Goal: Information Seeking & Learning: Find contact information

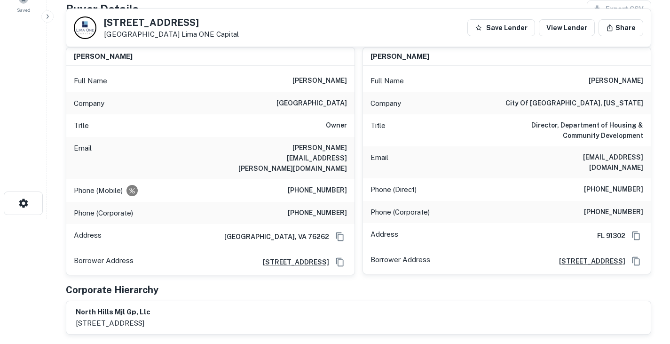
scroll to position [126, 0]
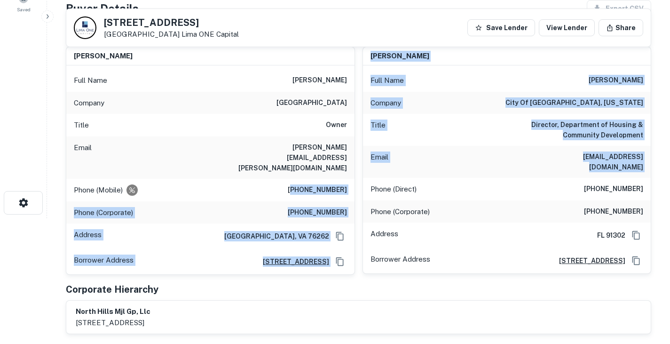
drag, startPoint x: 300, startPoint y: 170, endPoint x: 361, endPoint y: 172, distance: 61.2
click at [361, 172] on div "michael leroy Full Name michael leroy Company north hills manor apartments Titl…" at bounding box center [354, 157] width 593 height 236
click at [349, 179] on div "Phone (Mobile) (817) 807-5724" at bounding box center [210, 190] width 288 height 23
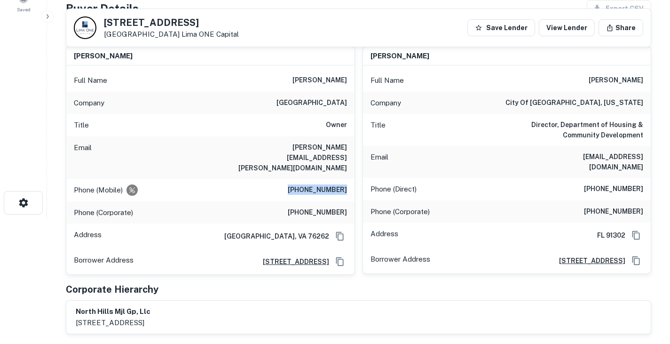
drag, startPoint x: 349, startPoint y: 167, endPoint x: 297, endPoint y: 167, distance: 51.7
click at [297, 179] on div "Phone (Mobile) (817) 807-5724" at bounding box center [210, 190] width 288 height 23
copy h6 "(817) 807-5724"
click at [282, 119] on div "Title Owner" at bounding box center [210, 125] width 288 height 23
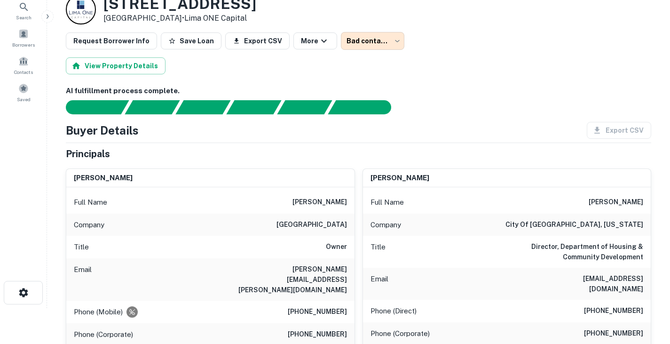
scroll to position [0, 0]
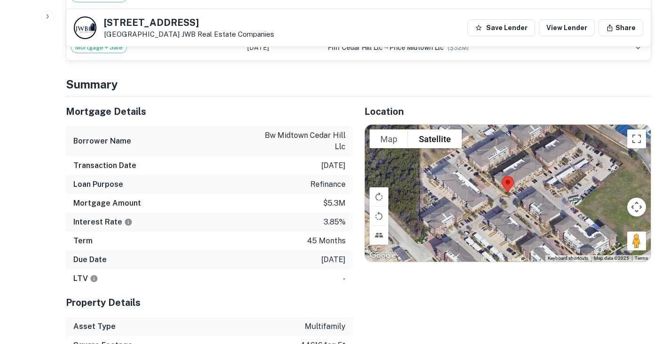
scroll to position [763, 0]
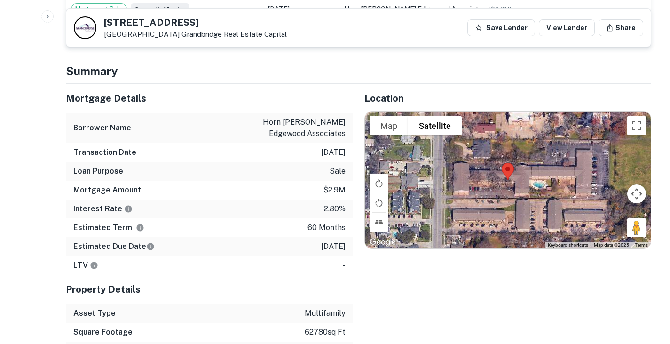
scroll to position [696, 0]
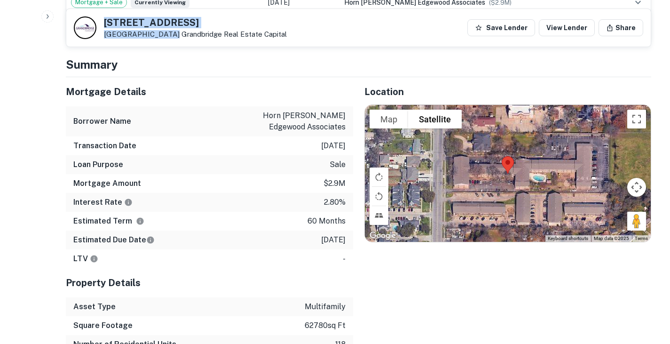
drag, startPoint x: 103, startPoint y: 21, endPoint x: 158, endPoint y: 33, distance: 56.4
click at [158, 33] on div "800 N Nursery Rd Irving, TX 75061 Grandbridge Real Estate Capital" at bounding box center [180, 27] width 213 height 23
click at [211, 56] on h4 "Summary" at bounding box center [359, 64] width 586 height 17
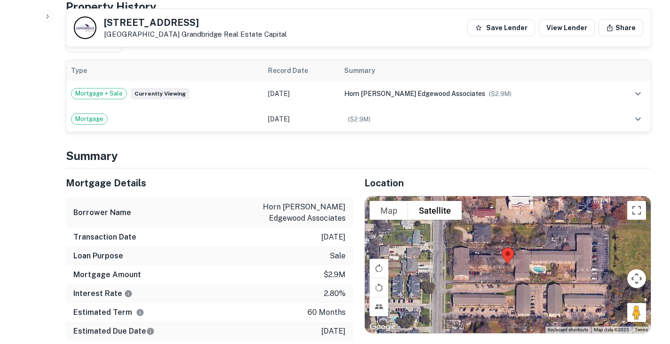
scroll to position [630, 0]
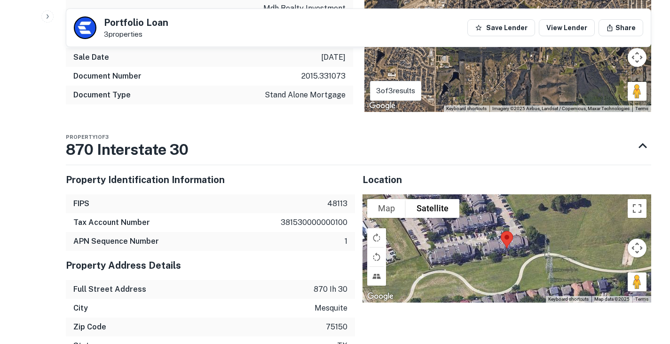
scroll to position [1098, 0]
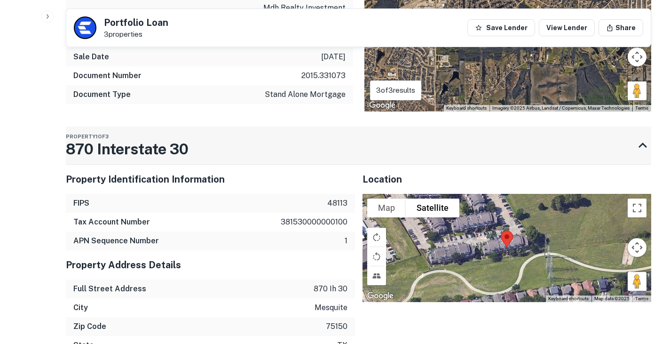
drag, startPoint x: 204, startPoint y: 130, endPoint x: 108, endPoint y: 132, distance: 96.0
click at [108, 132] on div "Property 1 of 3 870 Interstate 30" at bounding box center [350, 146] width 569 height 38
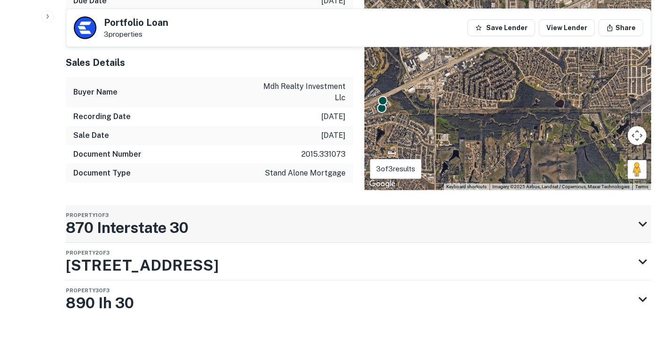
click at [253, 205] on div "Property 1 of 3 870 Interstate 30" at bounding box center [350, 224] width 569 height 38
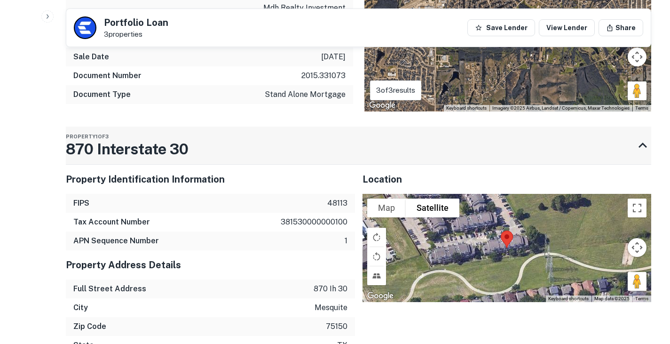
scroll to position [1231, 0]
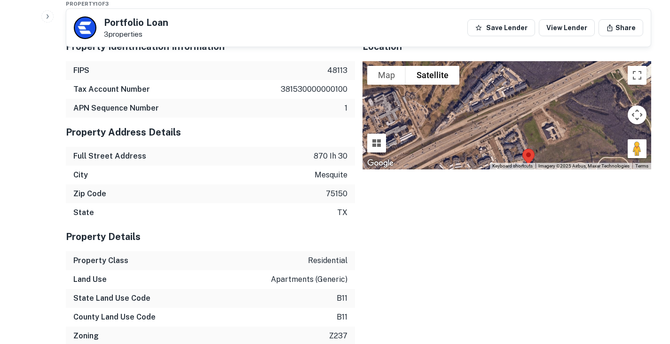
drag, startPoint x: 535, startPoint y: 80, endPoint x: 562, endPoint y: 144, distance: 69.2
click at [562, 144] on div "Map Terrain Satellite Labels Keyboard shortcuts Map Data Imagery ©2025 Airbus, …" at bounding box center [507, 115] width 289 height 108
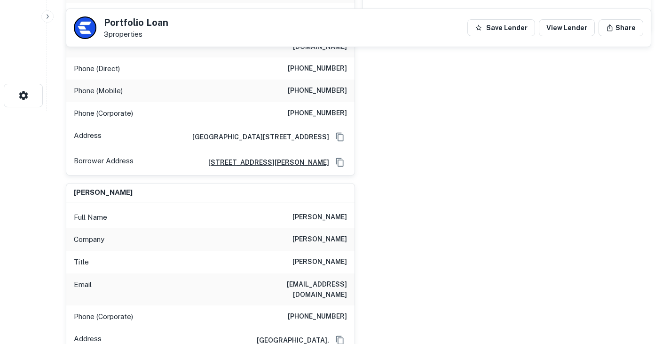
scroll to position [232, 0]
drag, startPoint x: 292, startPoint y: 275, endPoint x: 347, endPoint y: 275, distance: 55.0
click at [347, 279] on h6 "mhibbert@hibbertgroup.com" at bounding box center [290, 289] width 113 height 21
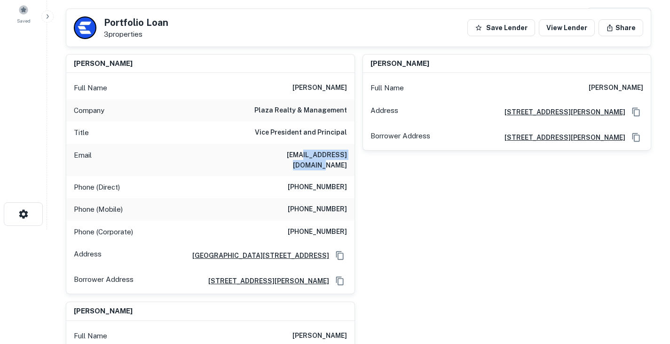
drag, startPoint x: 279, startPoint y: 153, endPoint x: 353, endPoint y: 151, distance: 73.4
click at [353, 151] on div "Email mjh@plazarealtymgmt.com" at bounding box center [210, 160] width 288 height 32
click at [259, 186] on div "Phone (Direct) (203) 653-6537" at bounding box center [210, 187] width 288 height 23
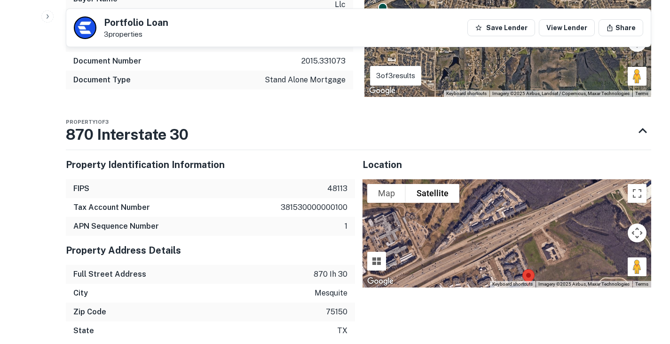
scroll to position [1144, 0]
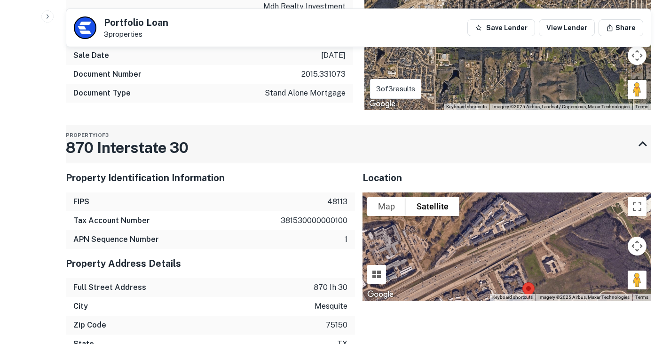
click at [231, 130] on div "Property 1 of 3 870 Interstate 30" at bounding box center [350, 144] width 569 height 38
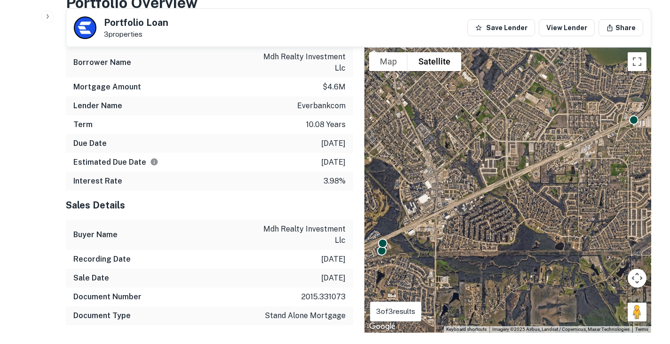
scroll to position [778, 0]
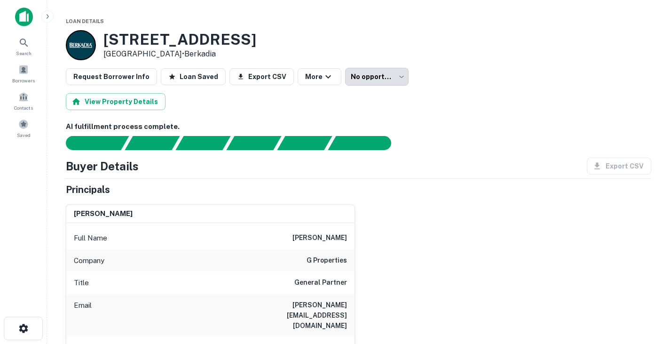
drag, startPoint x: 103, startPoint y: 36, endPoint x: 208, endPoint y: 55, distance: 106.5
click at [208, 55] on div "8337 Emerald Hills Way North Richland Hills, TX 76180 • Berkadia" at bounding box center [179, 45] width 153 height 29
click at [511, 247] on div "allen ginzburg Full Name allen ginzburg Company g properties Title General Part…" at bounding box center [354, 319] width 593 height 244
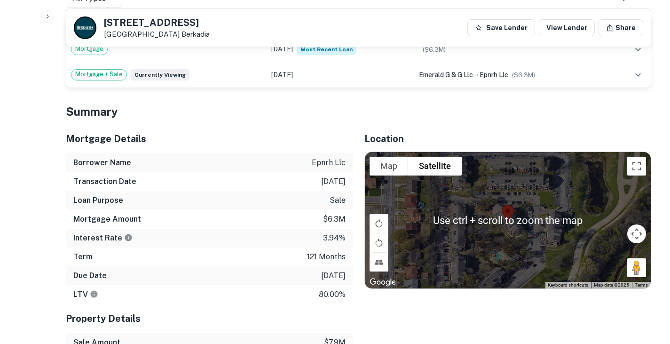
scroll to position [631, 0]
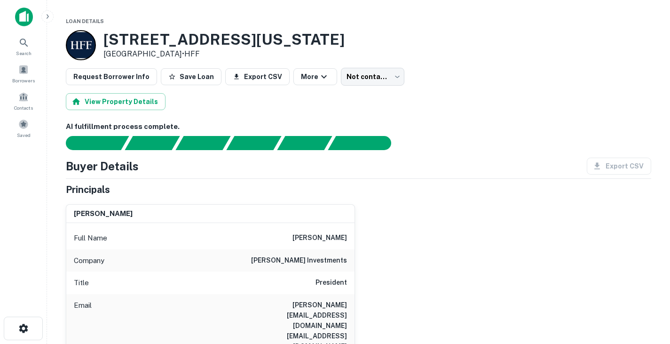
drag, startPoint x: 173, startPoint y: 53, endPoint x: 105, endPoint y: 33, distance: 70.6
click at [105, 33] on div "1801 W Arkansas Ln Arlington, TX 76013 • HFF" at bounding box center [223, 45] width 241 height 29
click at [304, 52] on div "1801 W Arkansas Ln Arlington, TX 76013 • HFF" at bounding box center [359, 45] width 586 height 30
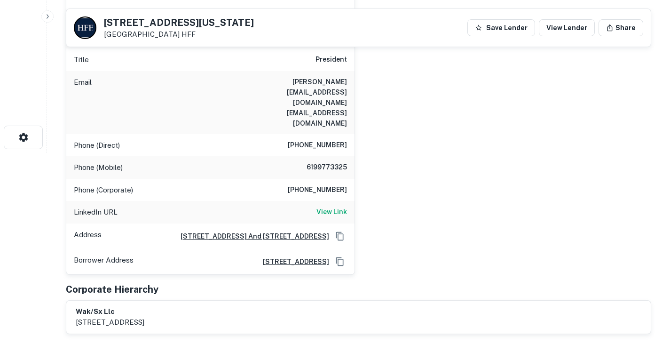
scroll to position [197, 0]
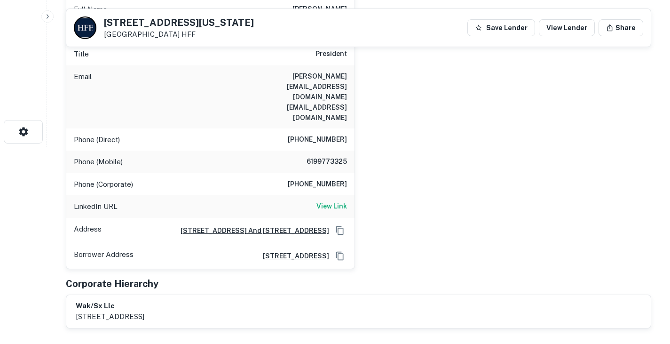
click at [316, 156] on h6 "6199773325" at bounding box center [319, 161] width 56 height 11
copy h6 "6199773325"
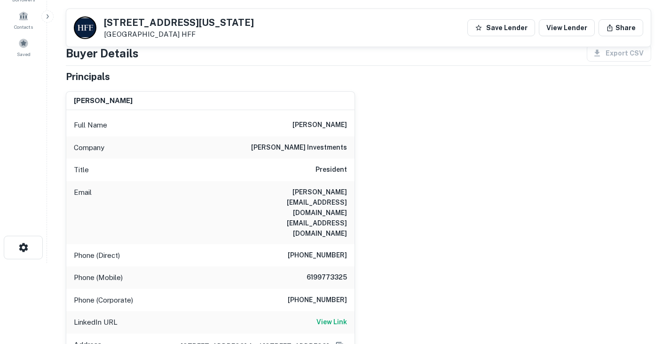
click at [404, 194] on div "allan arendsee Full Name allan arendsee Company brandy investments Title Presid…" at bounding box center [354, 234] width 593 height 301
click at [327, 203] on h6 "allan@magnoliapropertiesinc.com awarendsee@mac.com" at bounding box center [290, 213] width 113 height 52
click at [322, 205] on h6 "allan@magnoliapropertiesinc.com awarendsee@mac.com" at bounding box center [290, 213] width 113 height 52
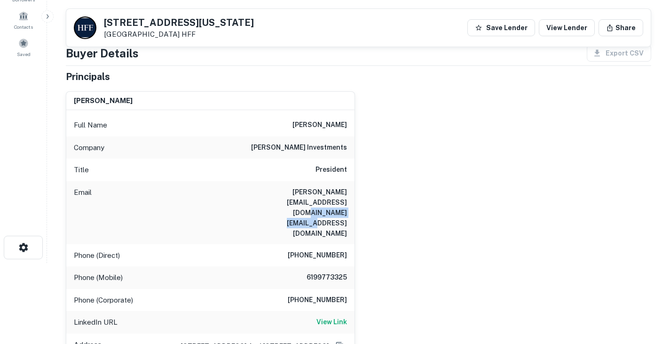
drag, startPoint x: 278, startPoint y: 204, endPoint x: 359, endPoint y: 204, distance: 81.9
click at [359, 204] on div "allan arendsee Full Name allan arendsee Company brandy investments Title Presid…" at bounding box center [354, 234] width 593 height 301
copy h6 "awarendsee@mac.com"
drag, startPoint x: 264, startPoint y: 191, endPoint x: 345, endPoint y: 189, distance: 80.9
click at [345, 189] on h6 "allan@magnoliapropertiesinc.com awarendsee@mac.com" at bounding box center [290, 213] width 113 height 52
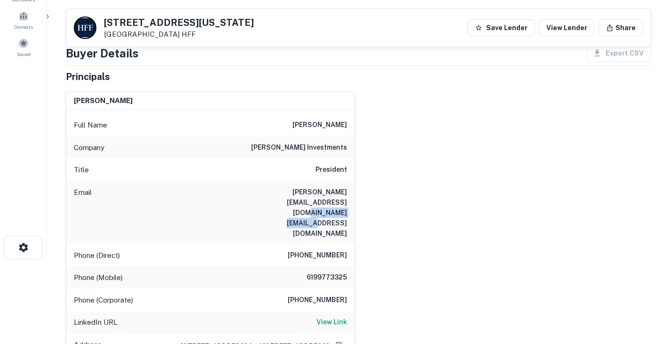
drag, startPoint x: 277, startPoint y: 202, endPoint x: 354, endPoint y: 203, distance: 77.6
click at [354, 203] on div "allan arendsee Full Name allan arendsee Company brandy investments Title Presid…" at bounding box center [210, 238] width 289 height 294
copy h6 "awarendsee@mac.com"
click at [397, 218] on div "allan arendsee Full Name allan arendsee Company brandy investments Title Presid…" at bounding box center [354, 234] width 593 height 301
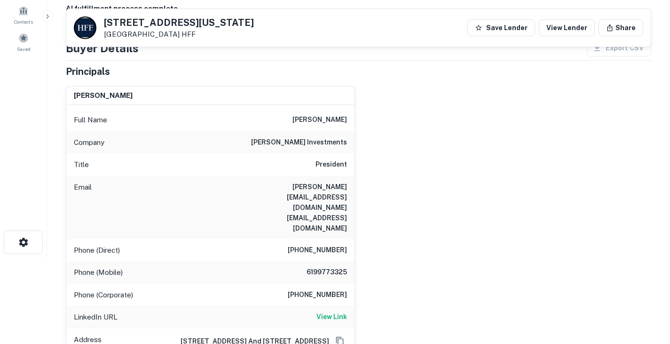
scroll to position [0, 0]
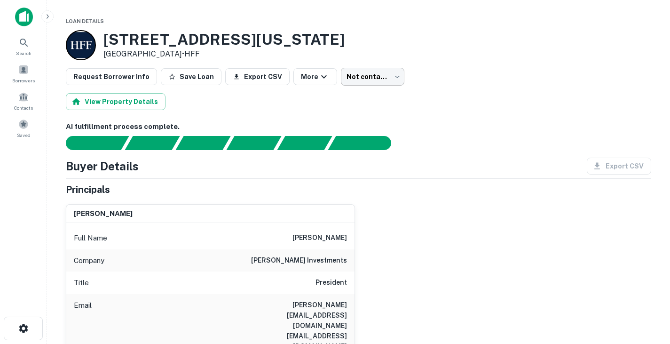
click at [346, 76] on body "Search Borrowers Contacts Saved Loan Details 1801 W Arkansas Ln Arlington, TX 7…" at bounding box center [335, 172] width 670 height 344
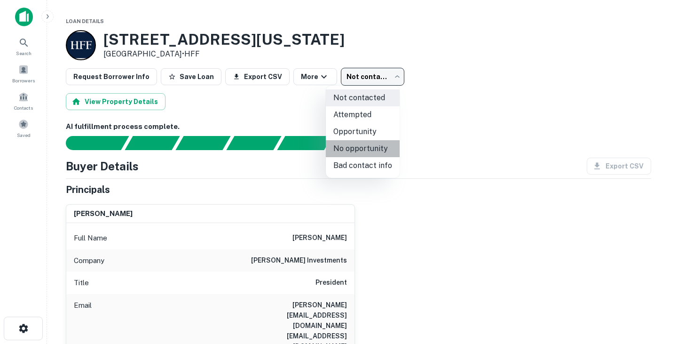
click at [379, 149] on li "No opportunity" at bounding box center [363, 148] width 74 height 17
type input "**********"
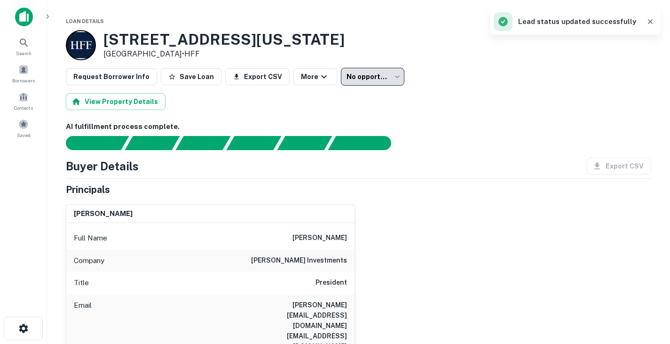
click at [168, 42] on h3 "1801 W Arkansas Ln" at bounding box center [223, 40] width 241 height 18
click at [318, 76] on icon "button" at bounding box center [323, 76] width 11 height 11
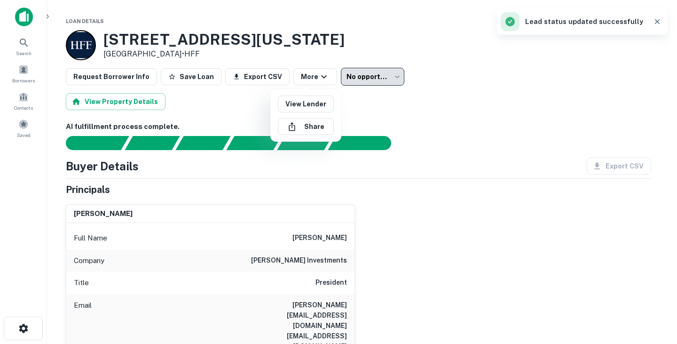
click at [412, 119] on div at bounding box center [338, 172] width 677 height 344
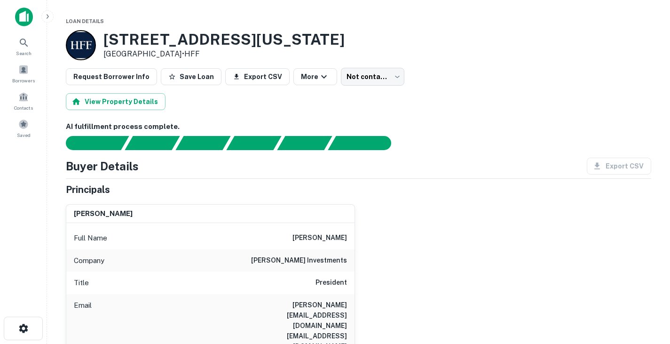
drag, startPoint x: 105, startPoint y: 36, endPoint x: 174, endPoint y: 53, distance: 70.7
click at [174, 53] on div "1801 W Arkansas Ln Arlington, TX 76013 • HFF" at bounding box center [223, 45] width 241 height 29
copy div "[STREET_ADDRESS][US_STATE]"
click at [23, 41] on icon at bounding box center [23, 42] width 11 height 11
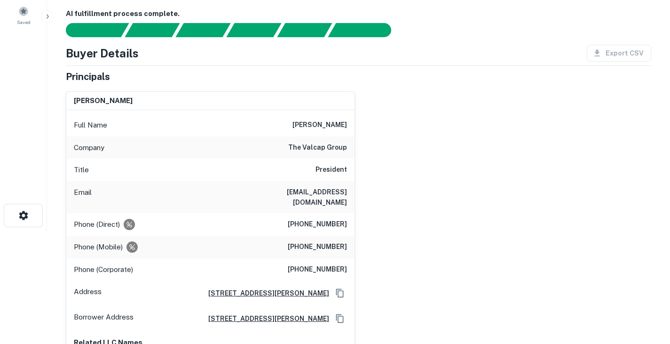
scroll to position [17, 0]
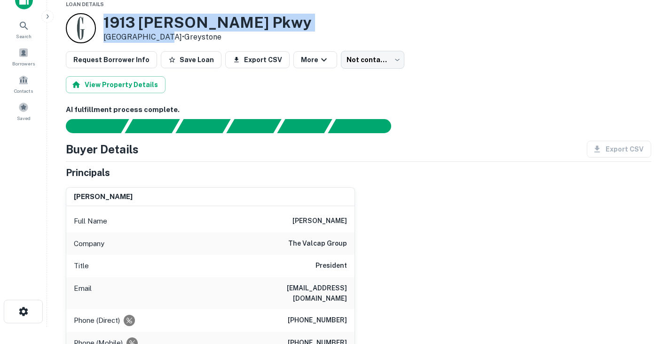
drag, startPoint x: 104, startPoint y: 19, endPoint x: 158, endPoint y: 40, distance: 57.5
click at [158, 40] on div "[STREET_ADDRESS][PERSON_NAME] • [GEOGRAPHIC_DATA]" at bounding box center [207, 28] width 208 height 29
drag, startPoint x: 163, startPoint y: 40, endPoint x: 105, endPoint y: 19, distance: 61.5
click at [105, 19] on div "[STREET_ADDRESS][PERSON_NAME] • [GEOGRAPHIC_DATA]" at bounding box center [207, 28] width 208 height 29
click at [293, 21] on div "[STREET_ADDRESS][PERSON_NAME] • [GEOGRAPHIC_DATA]" at bounding box center [359, 28] width 586 height 30
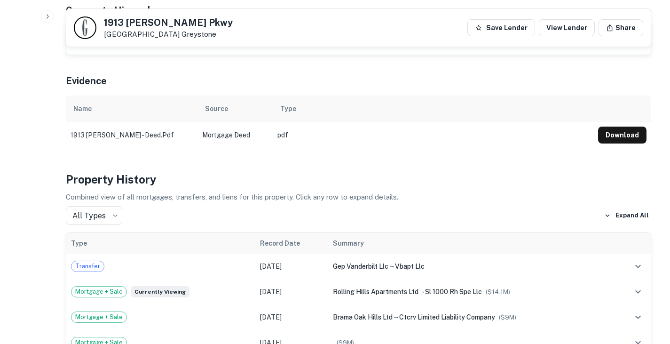
scroll to position [469, 0]
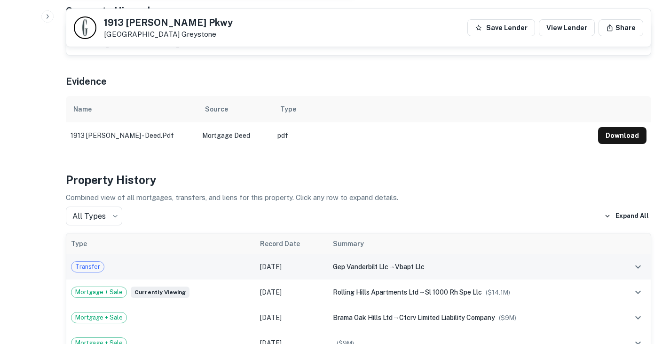
click at [208, 261] on div "Transfer" at bounding box center [161, 266] width 180 height 11
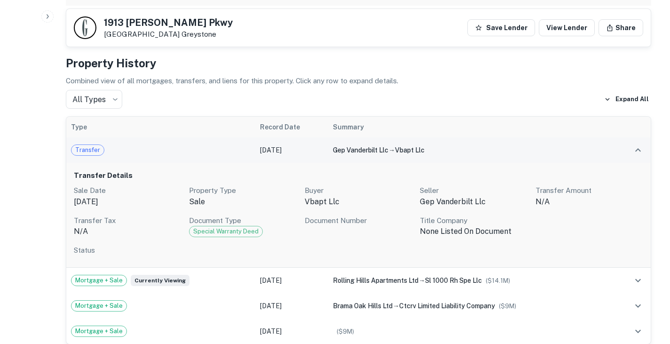
scroll to position [586, 0]
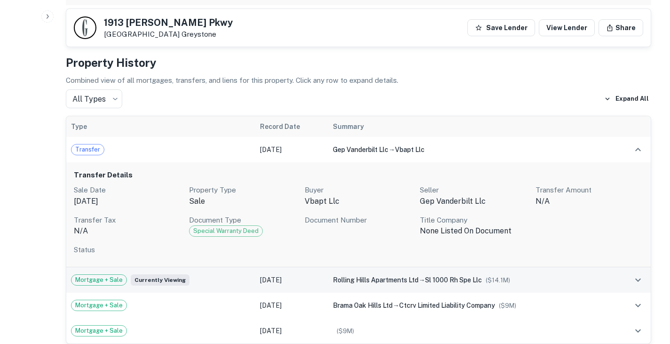
click at [211, 274] on div "Mortgage + Sale Currently viewing" at bounding box center [161, 279] width 180 height 11
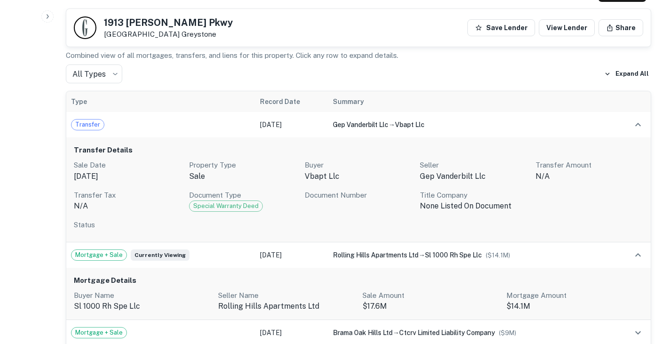
scroll to position [599, 0]
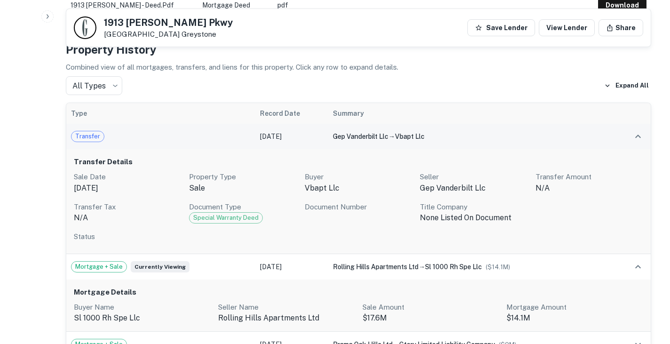
click at [214, 132] on div "Transfer" at bounding box center [161, 136] width 180 height 11
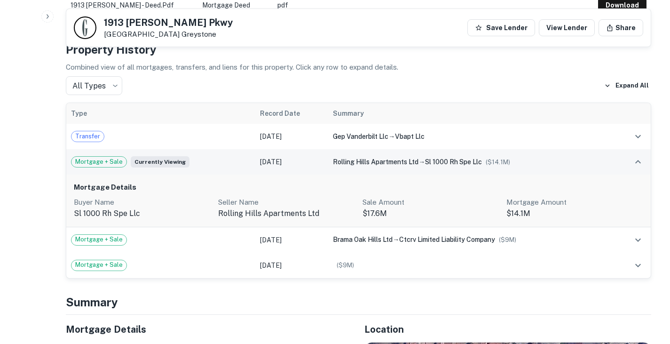
click at [203, 156] on div "Mortgage + Sale Currently viewing" at bounding box center [161, 161] width 180 height 11
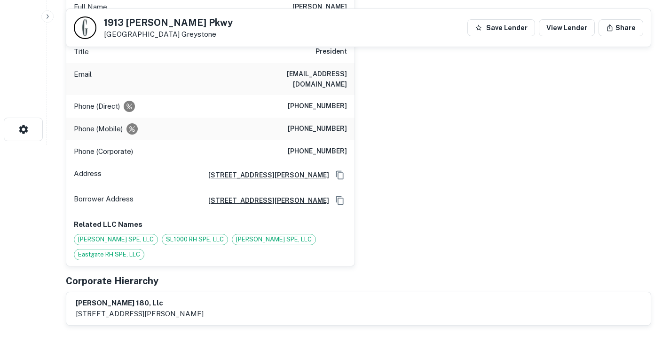
scroll to position [0, 0]
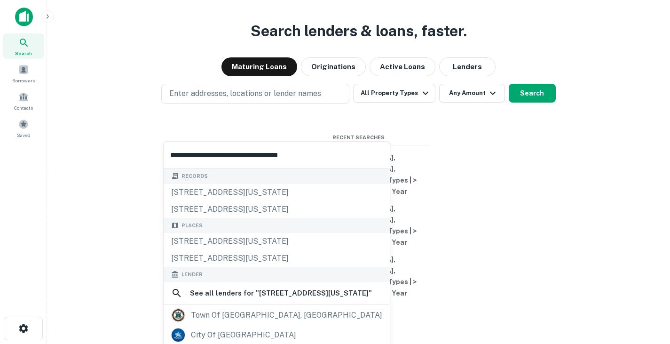
type input "**********"
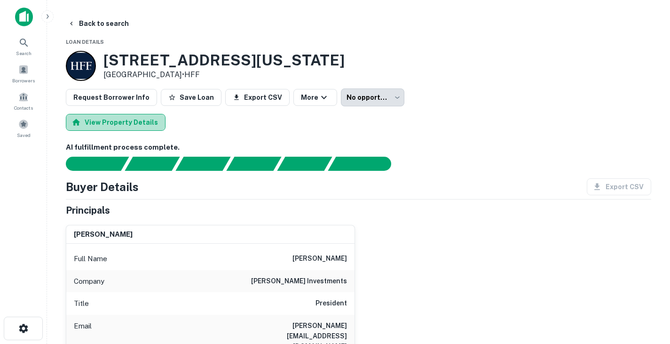
click at [135, 122] on button "View Property Details" at bounding box center [116, 122] width 100 height 17
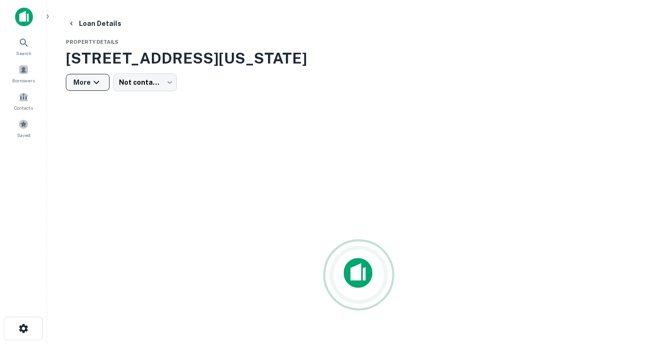
click at [98, 82] on icon "button" at bounding box center [96, 82] width 11 height 11
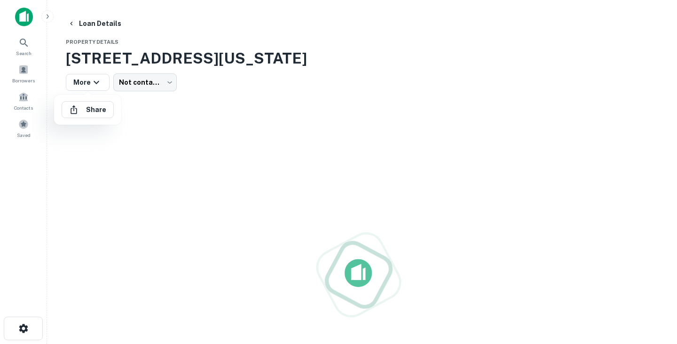
click at [167, 81] on div at bounding box center [338, 172] width 677 height 344
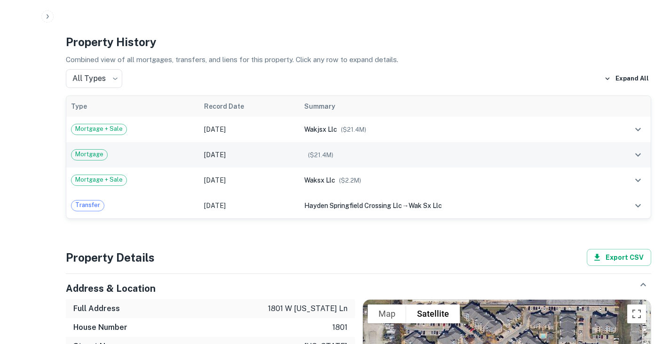
scroll to position [436, 0]
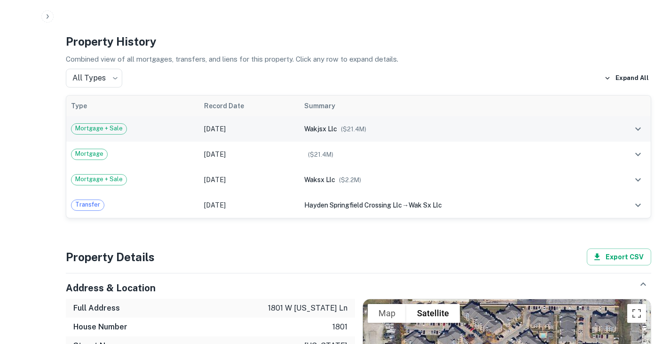
click at [363, 125] on div "wakjsx llc ($ 21.4M )" at bounding box center [449, 129] width 290 height 10
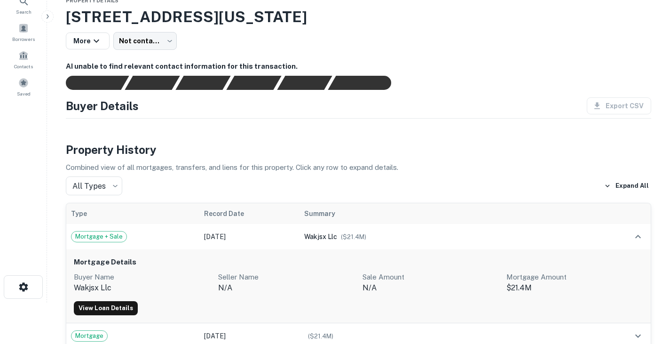
scroll to position [0, 0]
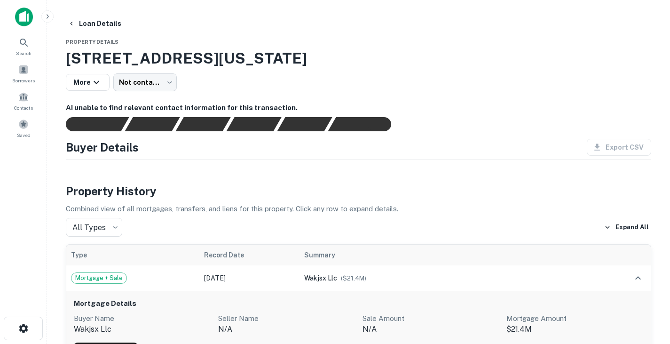
click at [148, 73] on div "1801 W Arkansas Ln, Arlington, TX, 76013 More Not contacted **** ​" at bounding box center [359, 69] width 586 height 44
click at [151, 83] on body "Search Borrowers Contacts Saved Loan Details Property Details 1801 W Arkansas L…" at bounding box center [335, 172] width 670 height 344
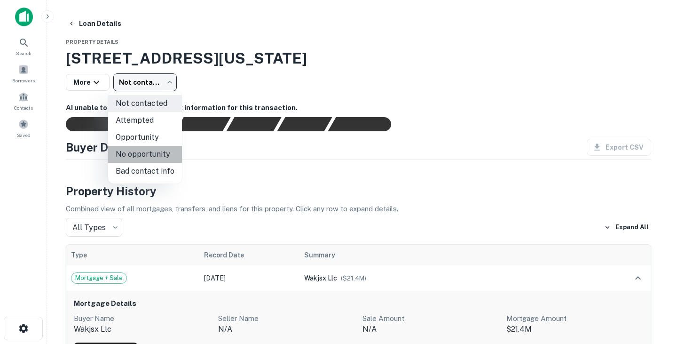
click at [162, 154] on li "No opportunity" at bounding box center [145, 154] width 74 height 17
type input "**********"
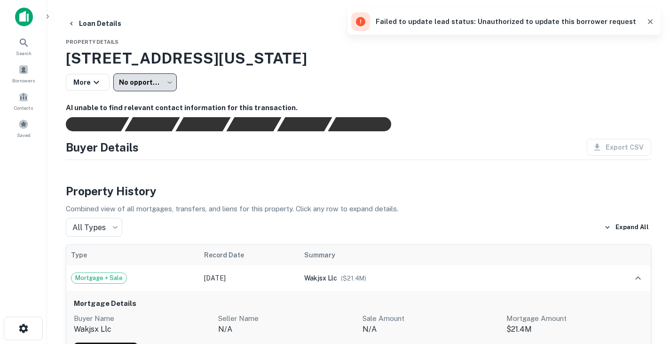
click at [651, 21] on icon "button" at bounding box center [650, 21] width 5 height 5
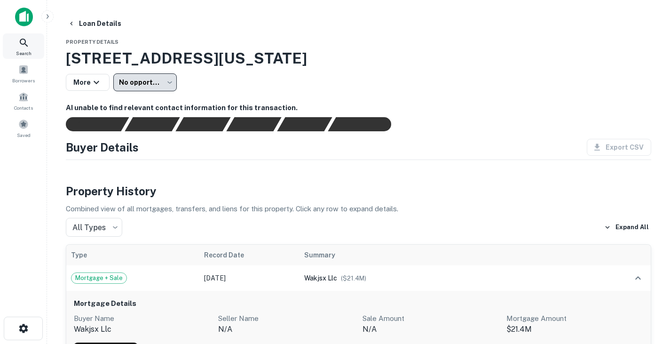
click at [26, 47] on icon at bounding box center [23, 42] width 11 height 11
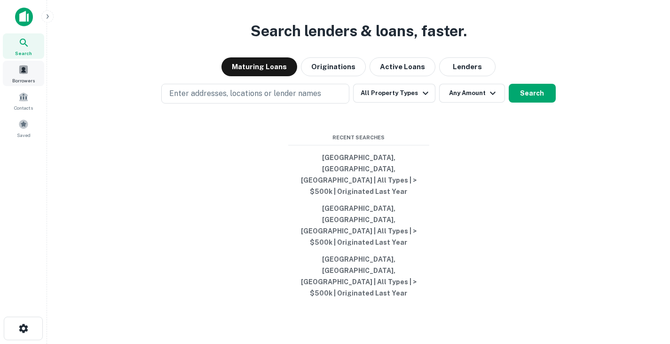
click at [26, 74] on span at bounding box center [23, 69] width 10 height 10
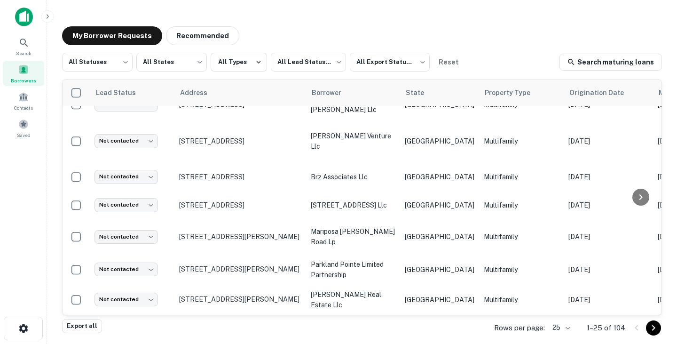
scroll to position [88, 0]
click at [604, 61] on link "Search maturing loans" at bounding box center [611, 62] width 103 height 17
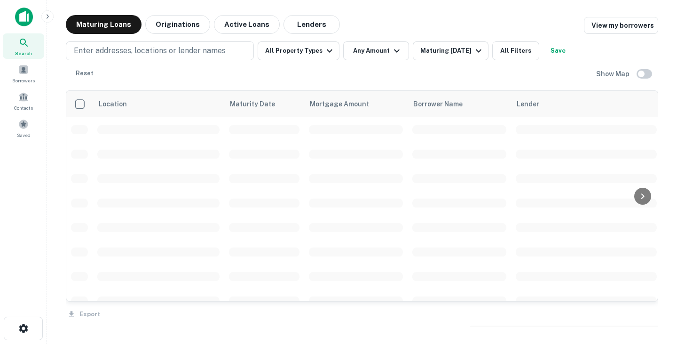
scroll to position [88, 0]
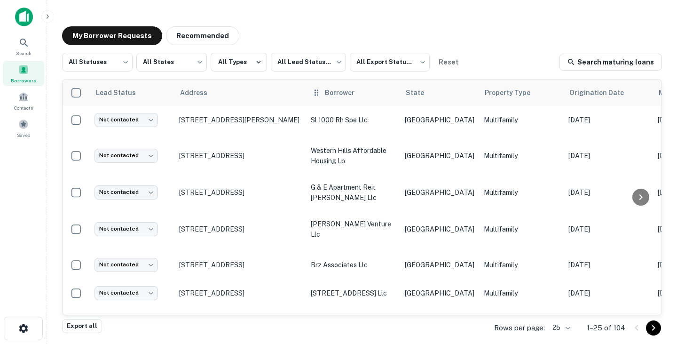
scroll to position [88, 0]
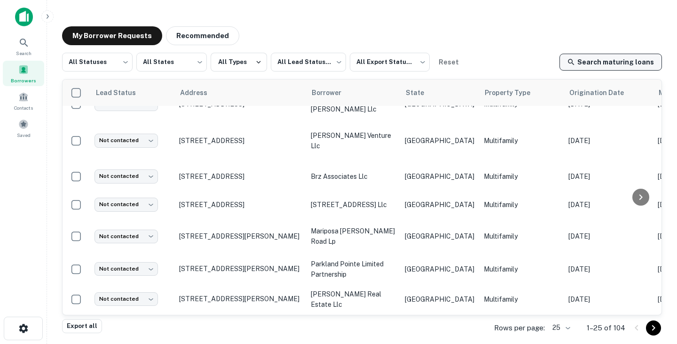
click at [640, 65] on link "Search maturing loans" at bounding box center [611, 62] width 103 height 17
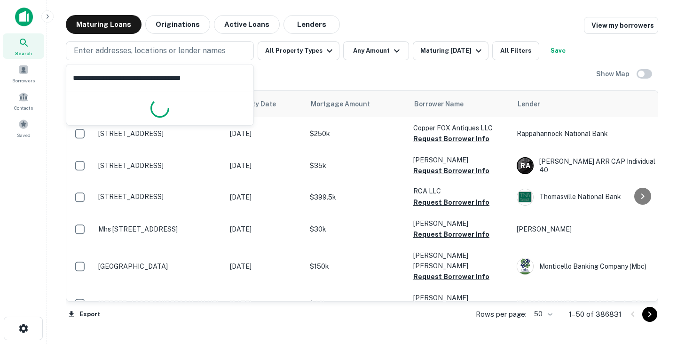
scroll to position [88, 0]
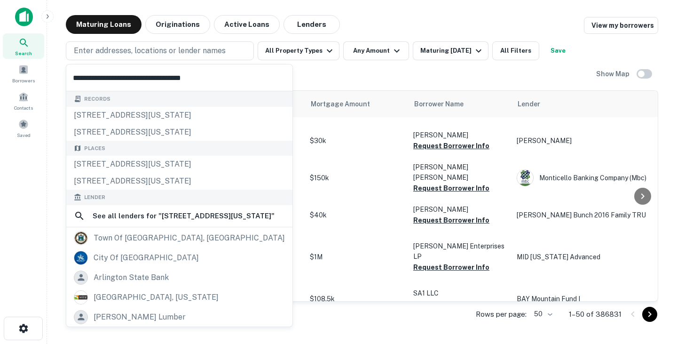
type input "**********"
click at [376, 74] on div "Enter addresses, locations or lender names All Property Types Any Amount Maturi…" at bounding box center [331, 61] width 531 height 41
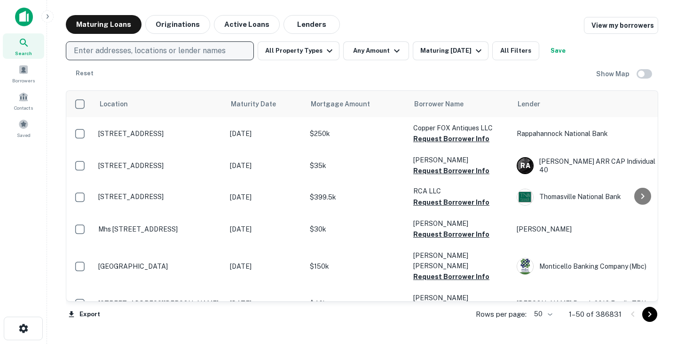
click at [186, 52] on p "Enter addresses, locations or lender names" at bounding box center [150, 50] width 152 height 11
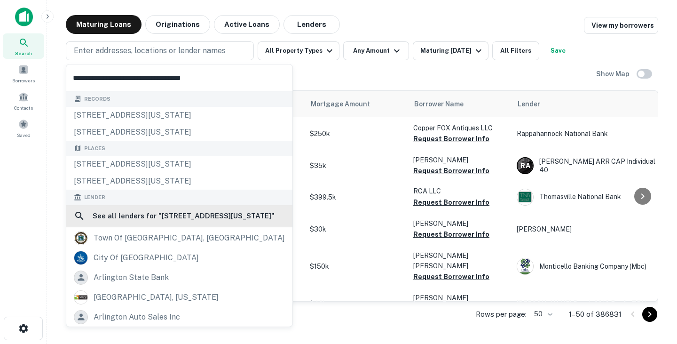
click at [248, 213] on h6 "See all lenders for " 1801 W Arkansas Ln Arlington, TX 76013 "" at bounding box center [184, 215] width 182 height 11
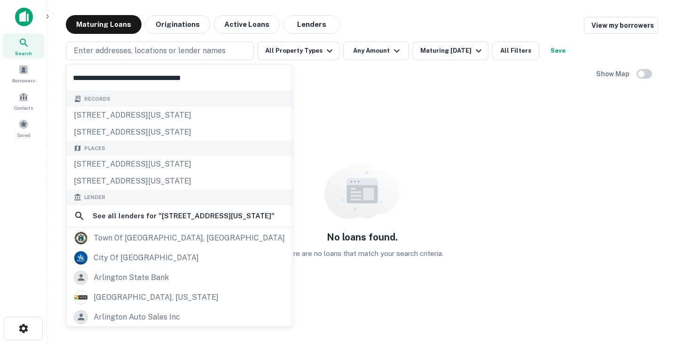
click at [375, 82] on div "Enter addresses, locations or lender names All Property Types Any Amount Maturi…" at bounding box center [331, 61] width 531 height 41
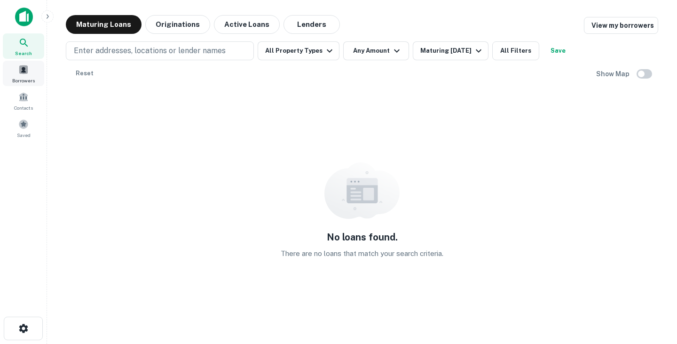
click at [20, 77] on span "Borrowers" at bounding box center [23, 81] width 23 height 8
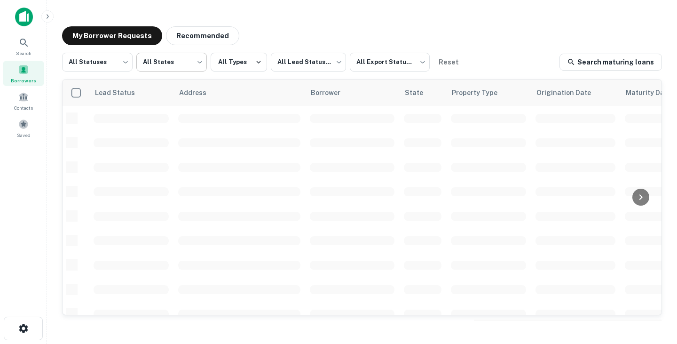
click at [170, 61] on body "Search Borrowers Contacts Saved My Borrower Requests Recommended All Statuses *…" at bounding box center [338, 172] width 677 height 344
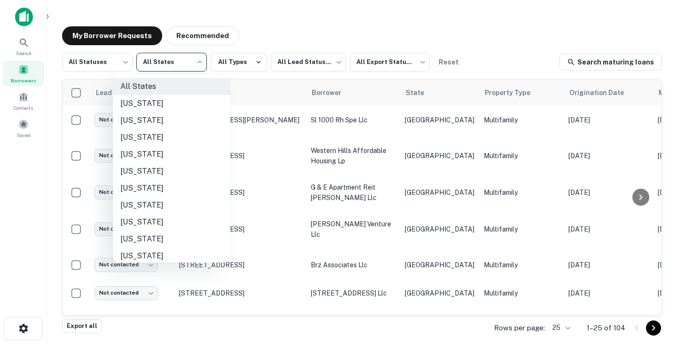
click at [110, 61] on div at bounding box center [338, 172] width 677 height 344
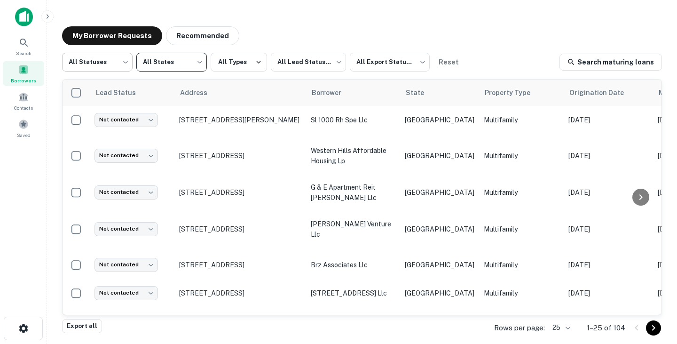
click at [116, 61] on body "Search Borrowers Contacts Saved My Borrower Requests Recommended All Statuses *…" at bounding box center [338, 172] width 677 height 344
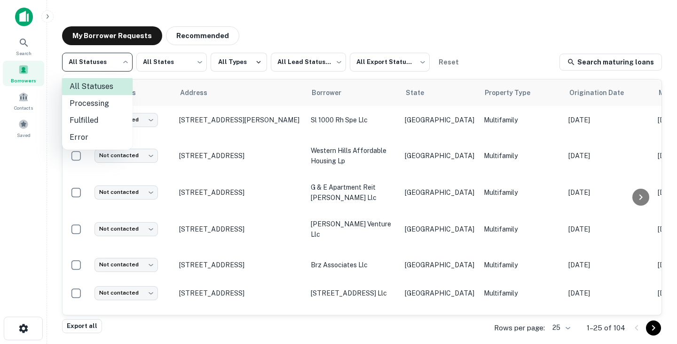
click at [119, 63] on div at bounding box center [338, 172] width 677 height 344
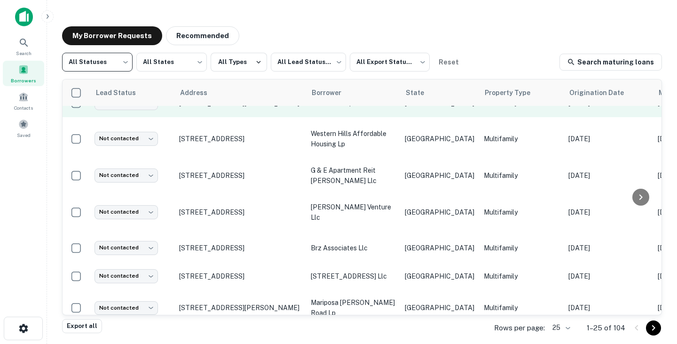
scroll to position [6, 0]
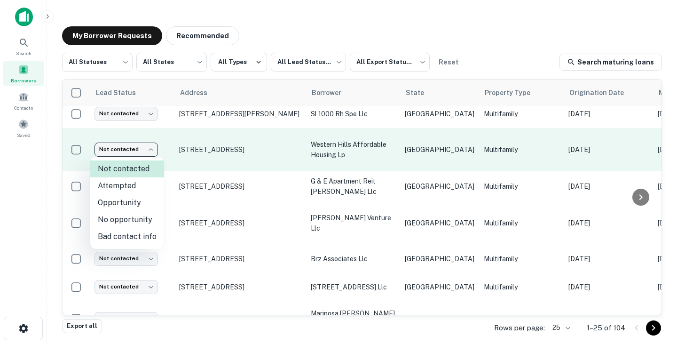
click at [148, 143] on body "Search Borrowers Contacts Saved My Borrower Requests Recommended All Statuses *…" at bounding box center [338, 172] width 677 height 344
click at [148, 143] on div at bounding box center [338, 172] width 677 height 344
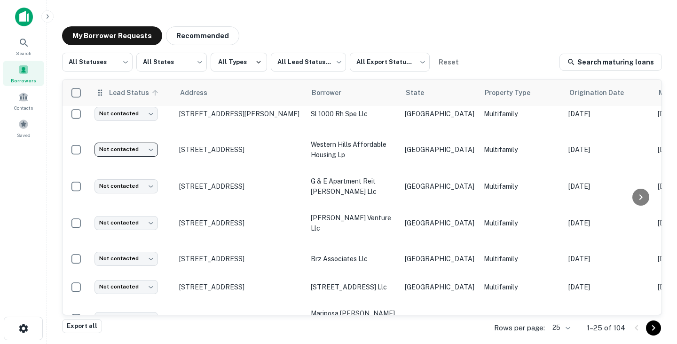
click at [130, 94] on span "Lead Status" at bounding box center [135, 92] width 53 height 11
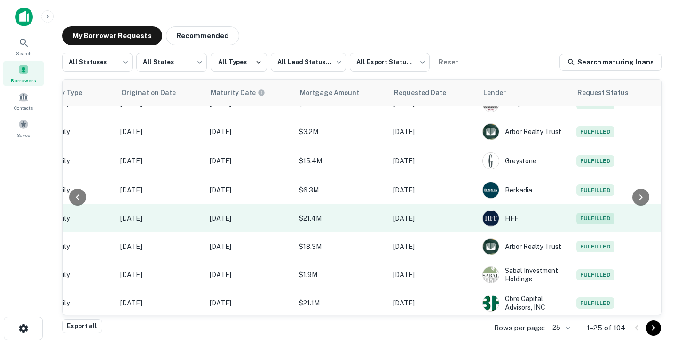
scroll to position [418, 0]
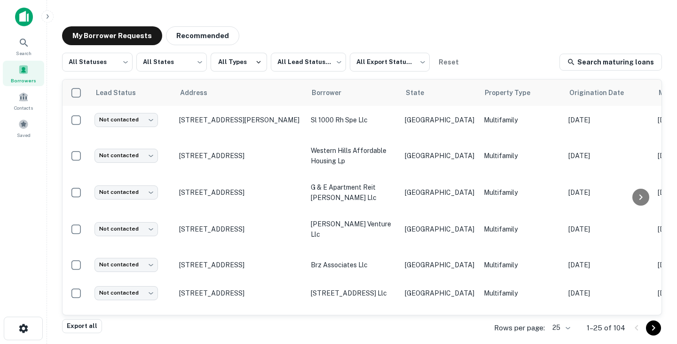
scroll to position [410, 0]
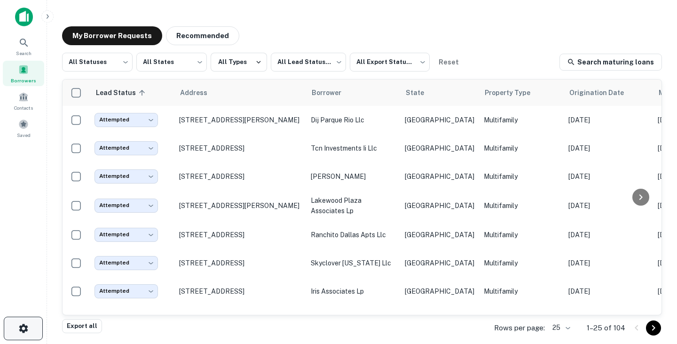
scroll to position [410, 0]
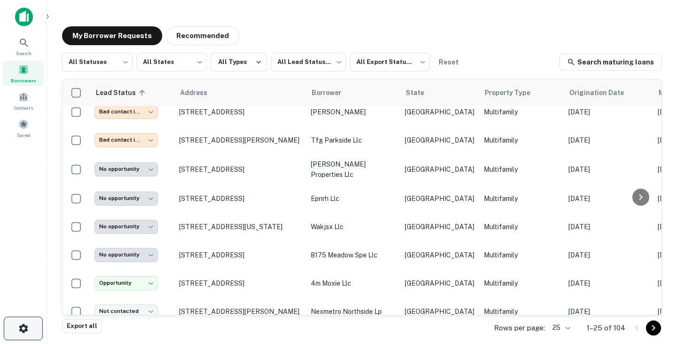
click at [20, 328] on icon "button" at bounding box center [23, 328] width 9 height 9
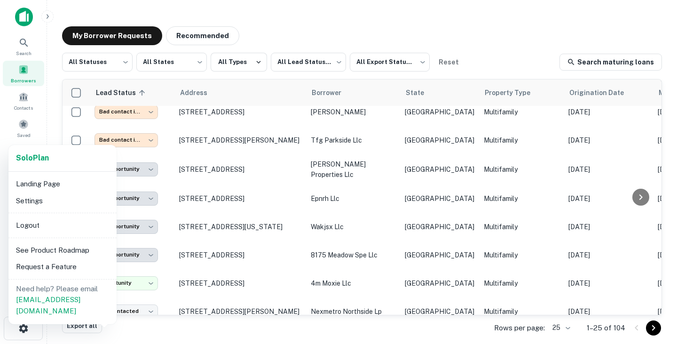
click at [175, 191] on div at bounding box center [338, 172] width 677 height 344
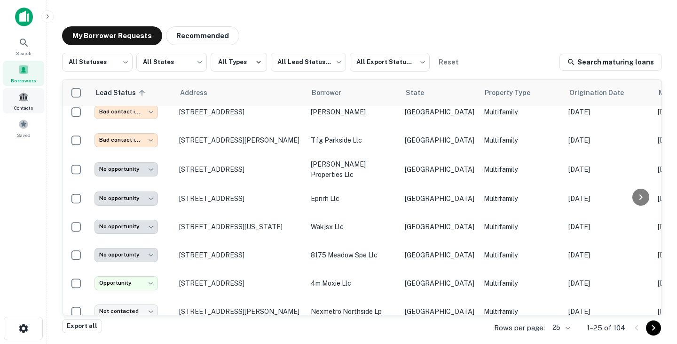
click at [28, 94] on span at bounding box center [23, 97] width 10 height 10
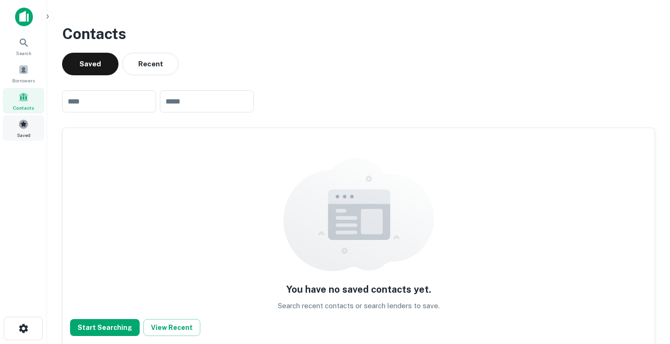
click at [24, 125] on span at bounding box center [23, 124] width 10 height 10
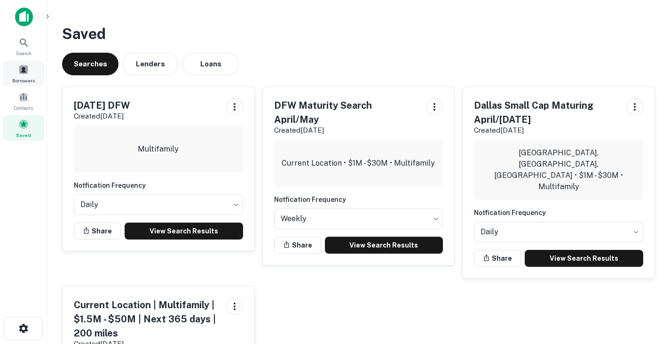
click at [22, 69] on span at bounding box center [23, 69] width 10 height 10
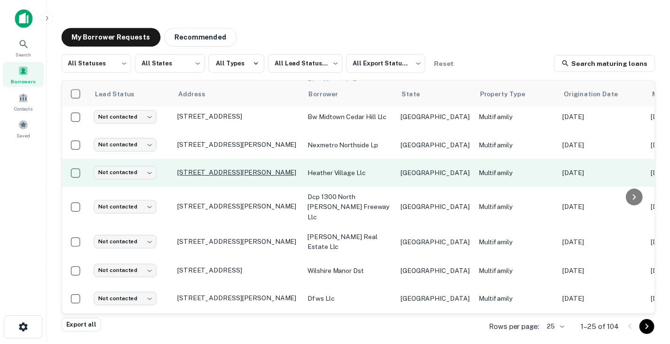
scroll to position [552, 0]
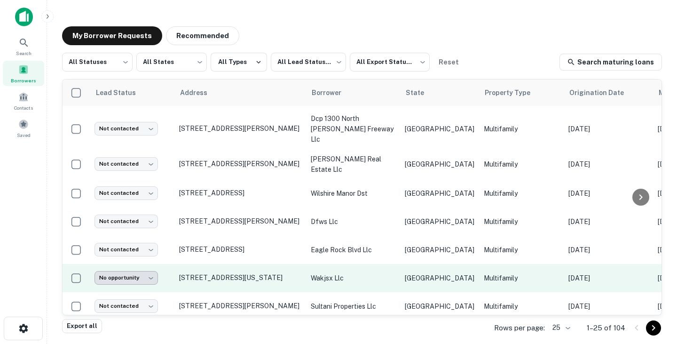
click at [150, 264] on body "Search Borrowers Contacts Saved My Borrower Requests Recommended All Statuses *…" at bounding box center [338, 172] width 677 height 344
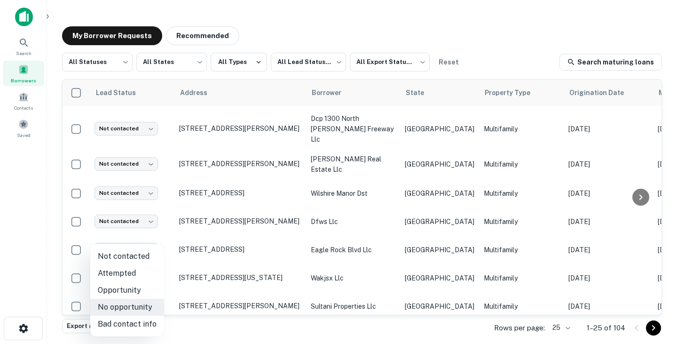
click at [273, 262] on div at bounding box center [338, 172] width 677 height 344
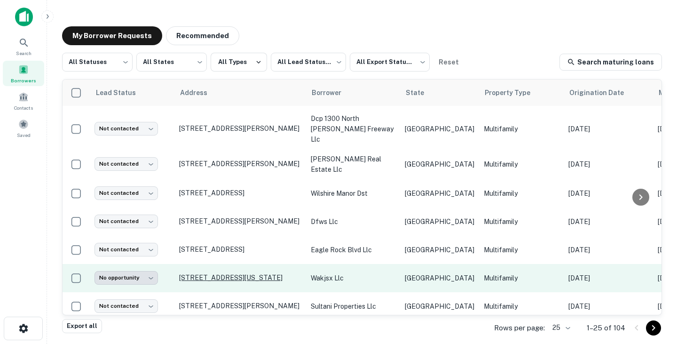
drag, startPoint x: 220, startPoint y: 263, endPoint x: 198, endPoint y: 265, distance: 22.7
click at [198, 273] on p "[STREET_ADDRESS][US_STATE]" at bounding box center [240, 277] width 122 height 8
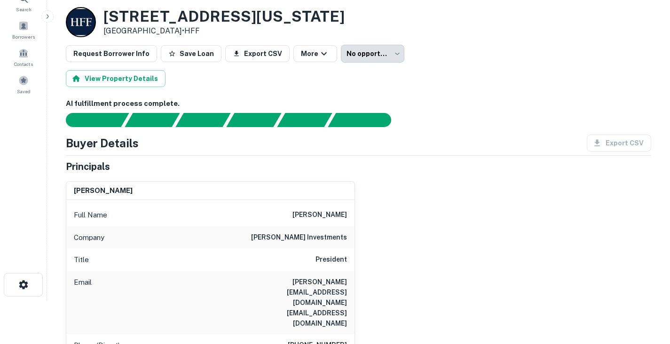
scroll to position [44, 0]
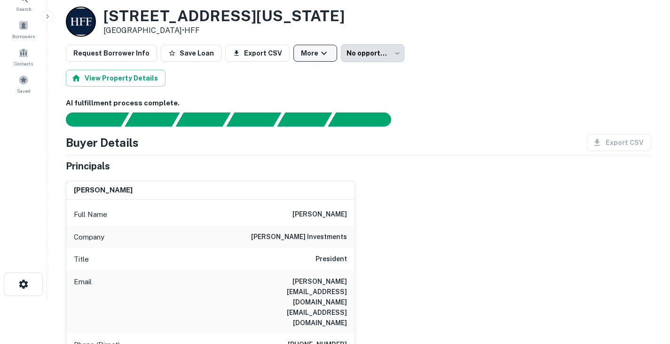
click at [318, 47] on button "More" at bounding box center [316, 53] width 44 height 17
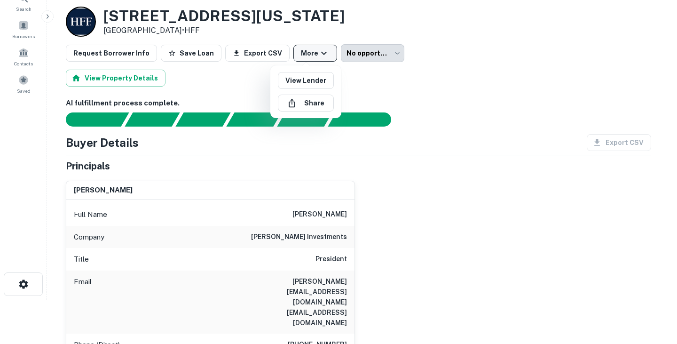
click at [318, 47] on div at bounding box center [338, 172] width 677 height 344
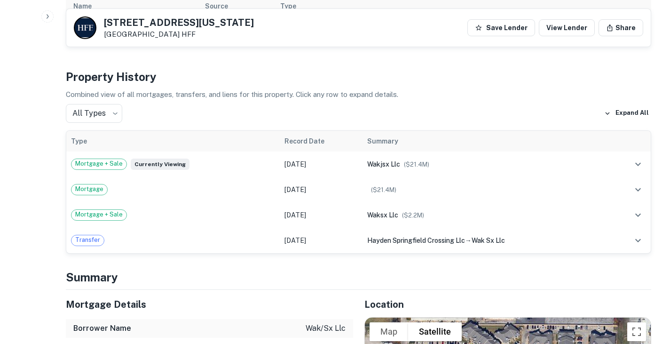
scroll to position [562, 0]
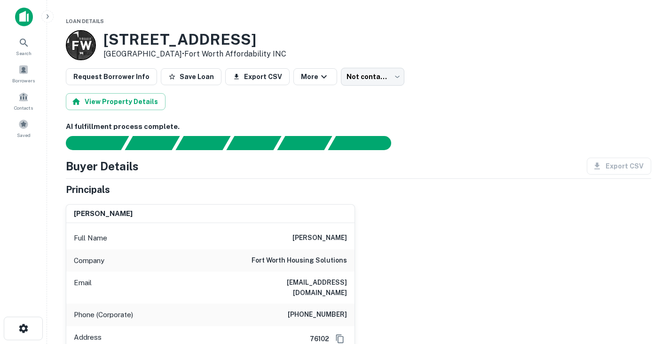
drag, startPoint x: 107, startPoint y: 35, endPoint x: 177, endPoint y: 53, distance: 71.9
click at [177, 53] on div "[STREET_ADDRESS] • [GEOGRAPHIC_DATA] Affordability INC" at bounding box center [194, 45] width 183 height 29
drag, startPoint x: 320, startPoint y: 282, endPoint x: 366, endPoint y: 283, distance: 46.1
click at [366, 283] on div "[PERSON_NAME] Full Name [PERSON_NAME] Company fort worth housing solutions Emai…" at bounding box center [354, 287] width 593 height 181
click at [229, 276] on div "Email [EMAIL_ADDRESS][DOMAIN_NAME]" at bounding box center [210, 287] width 288 height 32
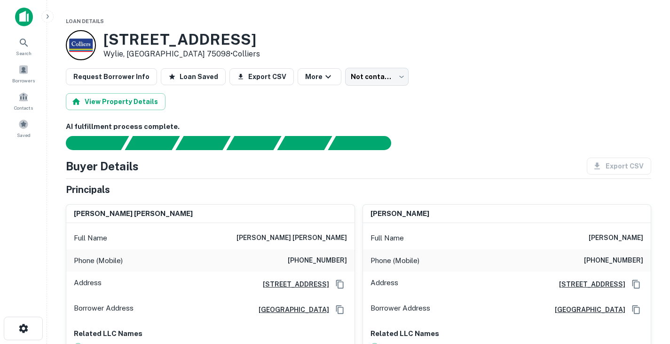
click at [109, 36] on h3 "[STREET_ADDRESS]" at bounding box center [181, 40] width 157 height 18
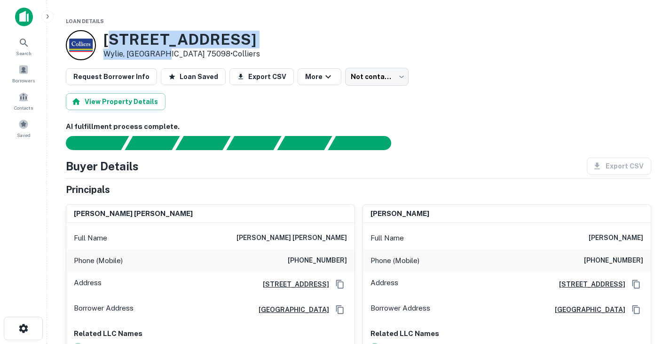
drag, startPoint x: 107, startPoint y: 36, endPoint x: 164, endPoint y: 51, distance: 59.0
click at [164, 51] on div "105 S 5th St Wylie, TX 75098 • Colliers" at bounding box center [181, 45] width 157 height 29
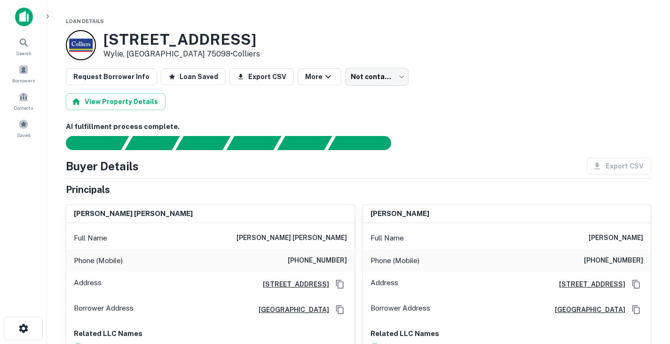
click at [164, 51] on p "Wylie, TX 75098 • Colliers" at bounding box center [181, 53] width 157 height 11
drag, startPoint x: 164, startPoint y: 51, endPoint x: 107, endPoint y: 35, distance: 58.7
click at [107, 35] on div "105 S 5th St Wylie, TX 75098 • Colliers" at bounding box center [181, 45] width 157 height 29
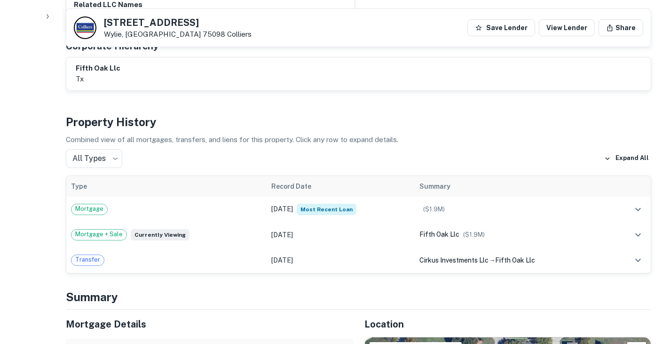
scroll to position [465, 0]
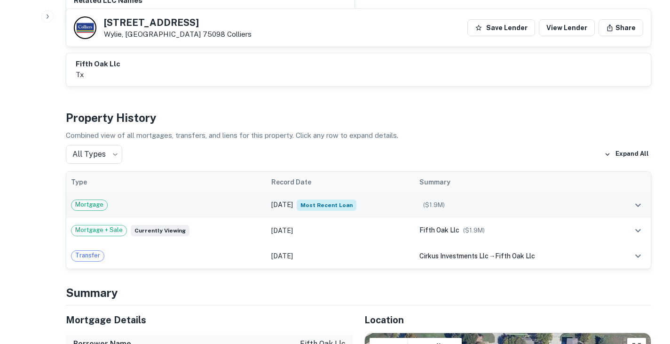
click at [207, 207] on div "Mortgage" at bounding box center [166, 204] width 191 height 11
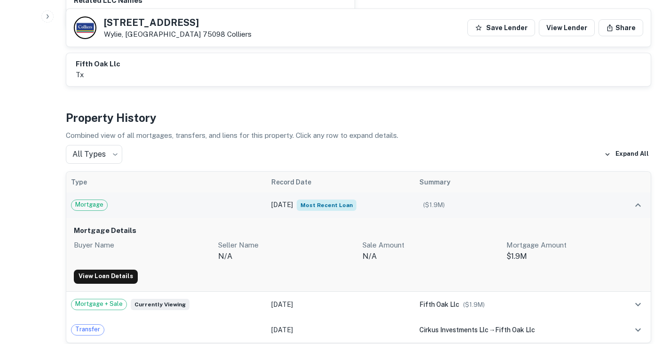
scroll to position [494, 0]
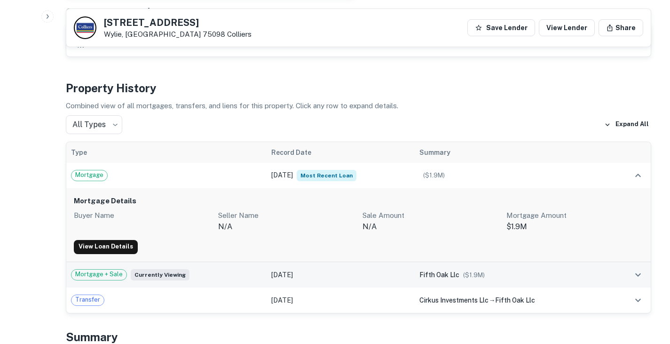
click at [223, 282] on td "Mortgage + Sale Currently viewing" at bounding box center [166, 274] width 200 height 25
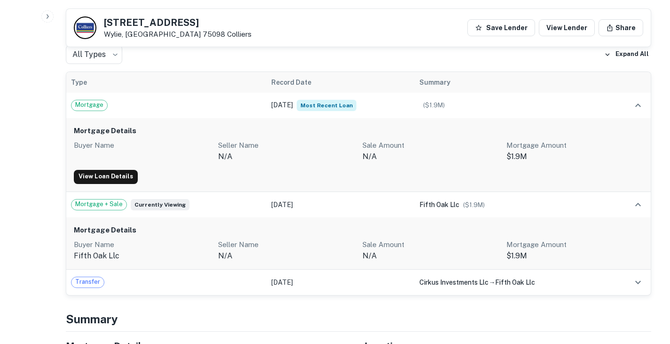
scroll to position [557, 0]
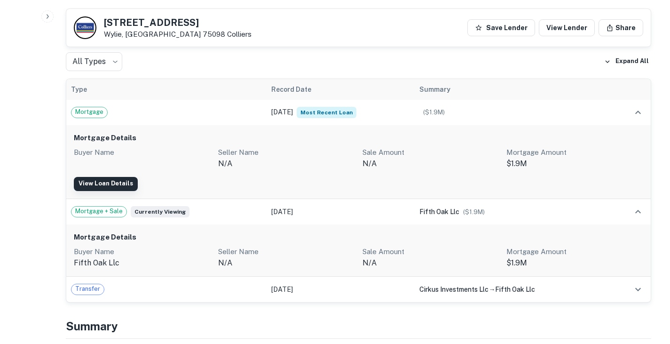
click at [120, 182] on link "View Loan Details" at bounding box center [106, 184] width 64 height 14
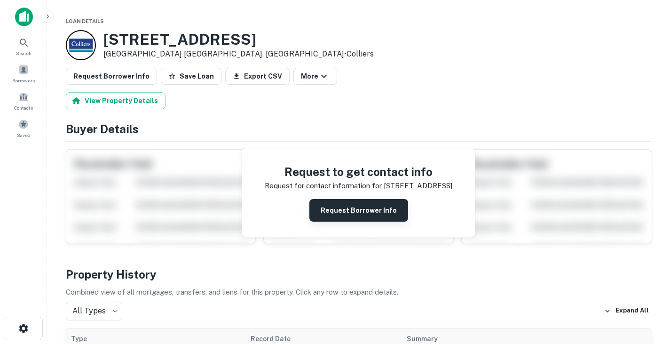
click at [356, 209] on button "Request Borrower Info" at bounding box center [359, 210] width 99 height 23
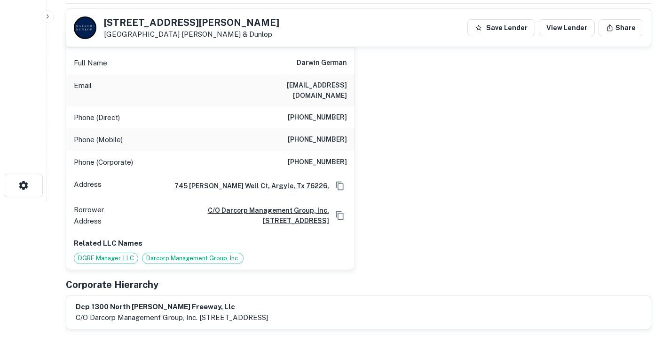
scroll to position [143, 0]
drag, startPoint x: 297, startPoint y: 61, endPoint x: 372, endPoint y: 65, distance: 74.4
click at [372, 65] on div "[PERSON_NAME] german Full Name [PERSON_NAME] german Email [EMAIL_ADDRESS][DOMAI…" at bounding box center [354, 145] width 593 height 248
click at [192, 114] on div "Phone (Direct) [PHONE_NUMBER]" at bounding box center [210, 117] width 288 height 23
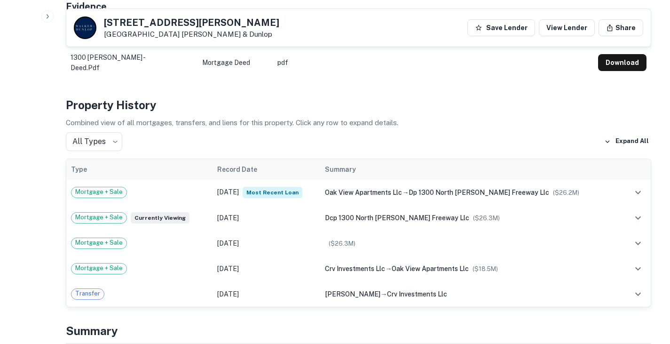
scroll to position [493, 0]
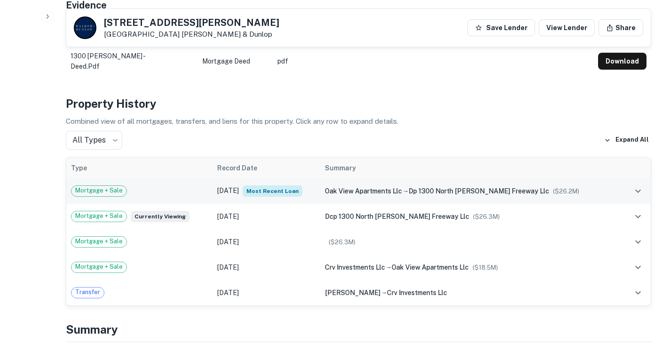
click at [344, 187] on span "oak view apartments llc" at bounding box center [363, 191] width 77 height 8
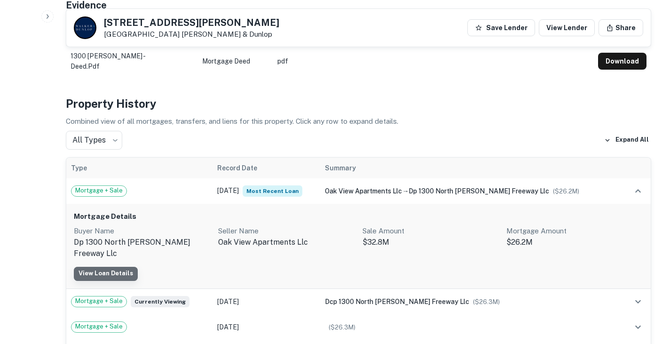
click at [116, 267] on link "View Loan Details" at bounding box center [106, 274] width 64 height 14
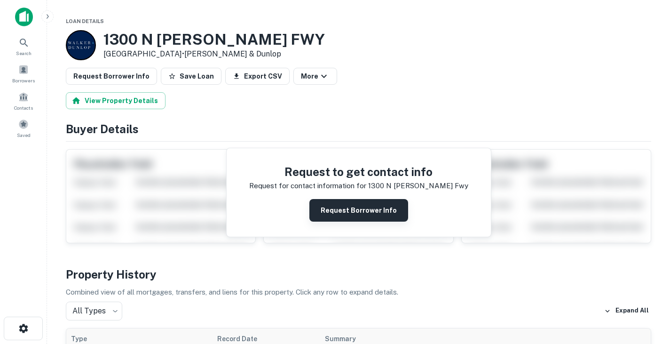
click at [334, 212] on button "Request Borrower Info" at bounding box center [359, 210] width 99 height 23
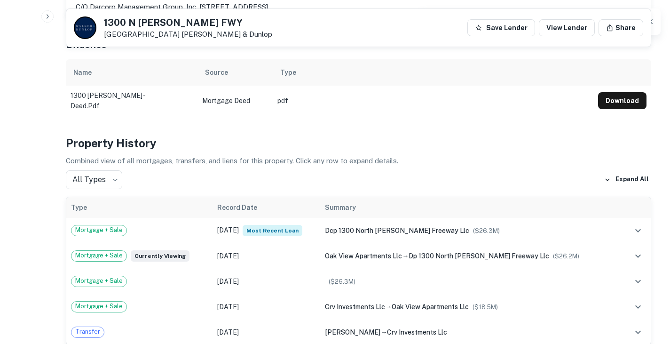
scroll to position [457, 0]
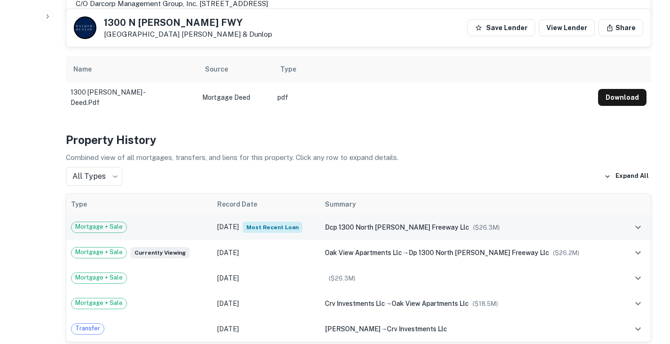
click at [320, 218] on td "Dec 14, 2020 Most Recent Loan" at bounding box center [267, 227] width 108 height 25
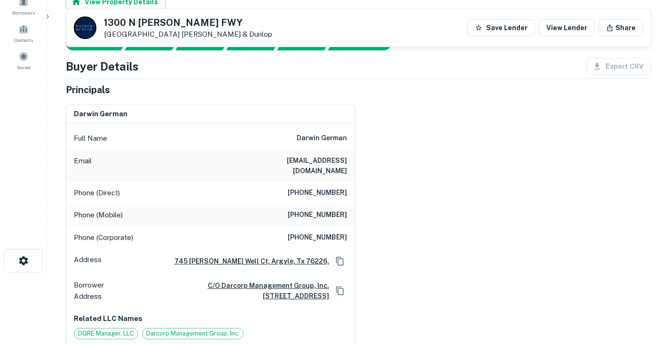
scroll to position [0, 0]
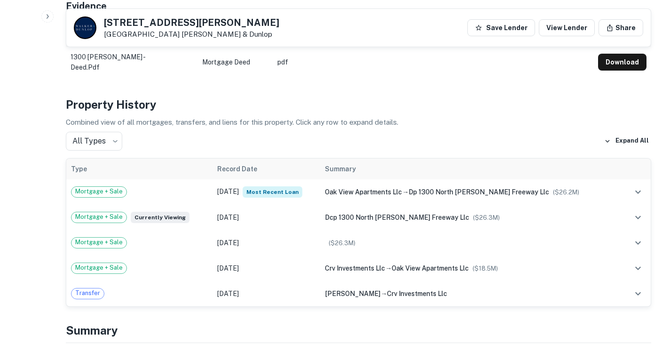
scroll to position [493, 0]
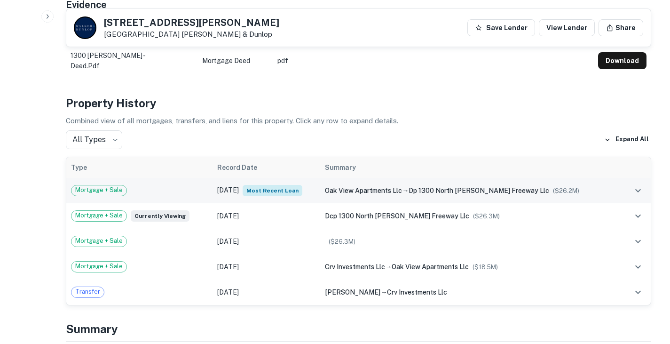
click at [189, 185] on div "Mortgage + Sale" at bounding box center [139, 190] width 137 height 11
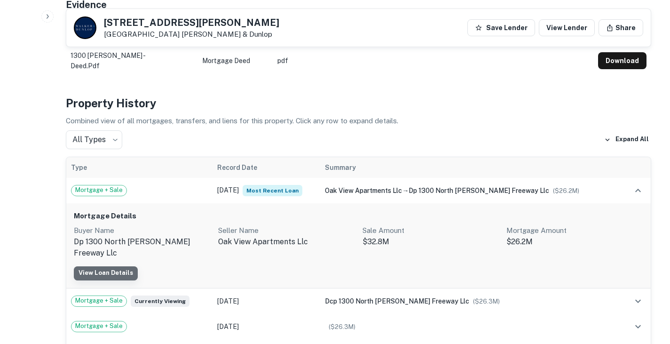
click at [115, 266] on link "View Loan Details" at bounding box center [106, 273] width 64 height 14
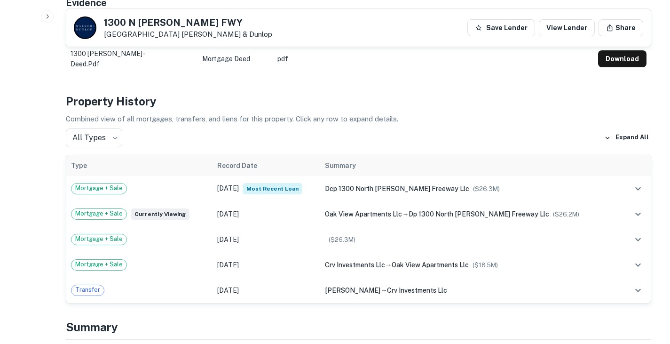
scroll to position [496, 0]
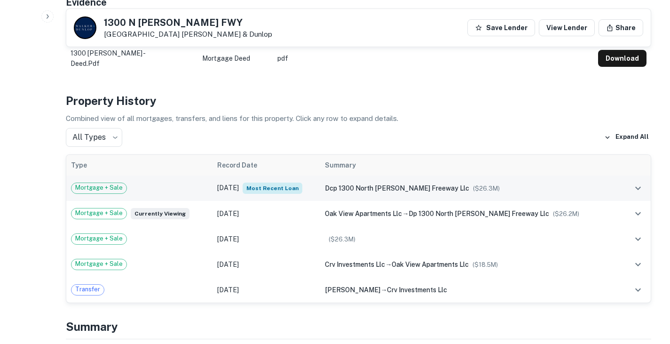
click at [208, 180] on td "Mortgage + Sale" at bounding box center [139, 187] width 146 height 25
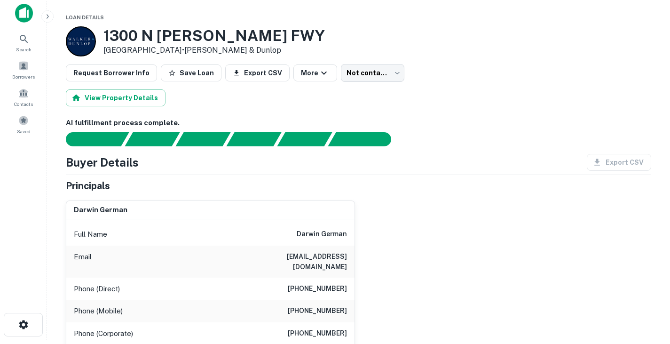
scroll to position [0, 0]
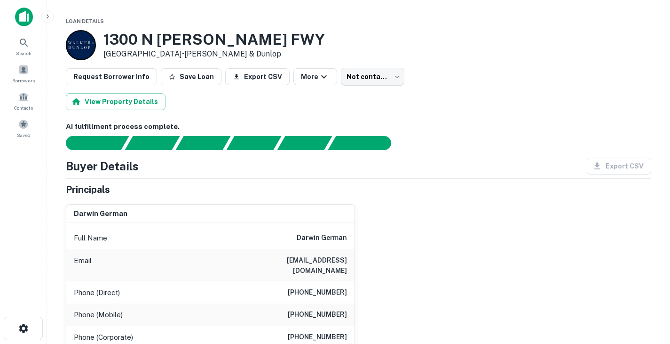
drag, startPoint x: 106, startPoint y: 40, endPoint x: 202, endPoint y: 56, distance: 97.8
click at [202, 56] on div "1300 N JIM WRIGHT FWY White Settlement, TX 76108 • Walker & Dunlop" at bounding box center [214, 45] width 222 height 29
click at [260, 104] on div "View Property Details" at bounding box center [359, 101] width 586 height 17
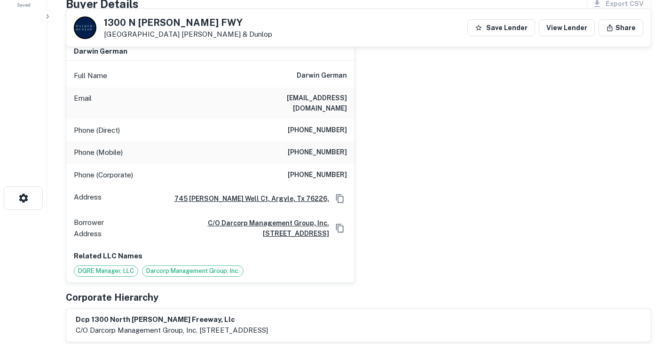
scroll to position [131, 0]
drag, startPoint x: 302, startPoint y: 141, endPoint x: 371, endPoint y: 147, distance: 69.5
click at [371, 147] on div "darwin german Full Name darwin german Email darwin@darcorp.net Phone (Direct) (…" at bounding box center [354, 158] width 593 height 248
copy h6 "(214) 616-6160"
click at [392, 195] on div "darwin german Full Name darwin german Email darwin@darcorp.net Phone (Direct) (…" at bounding box center [354, 158] width 593 height 248
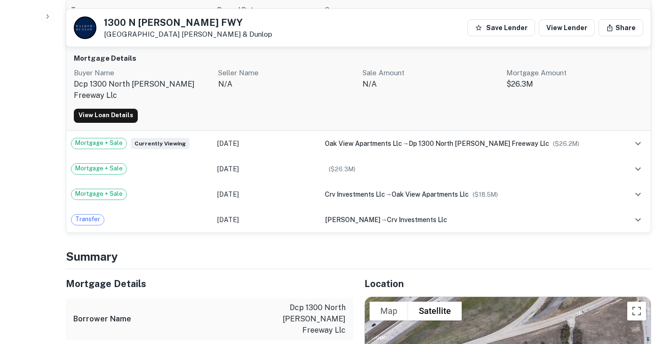
scroll to position [652, 0]
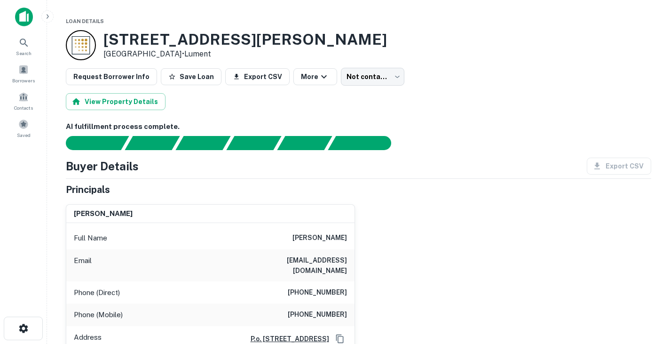
click at [265, 94] on div "View Property Details" at bounding box center [359, 101] width 586 height 17
drag, startPoint x: 106, startPoint y: 37, endPoint x: 178, endPoint y: 53, distance: 73.3
click at [178, 53] on div "[STREET_ADDRESS][PERSON_NAME] • Lument" at bounding box center [245, 45] width 284 height 29
click at [254, 95] on div "View Property Details" at bounding box center [359, 101] width 586 height 17
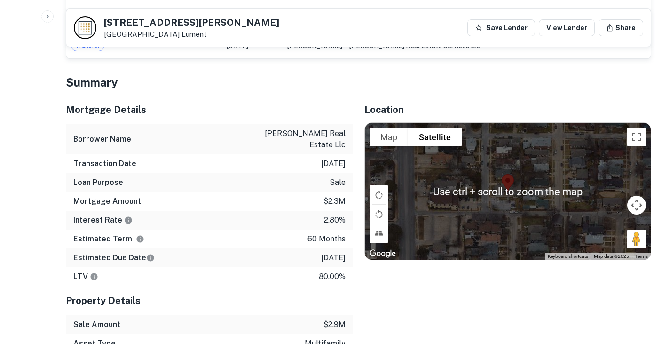
scroll to position [555, 0]
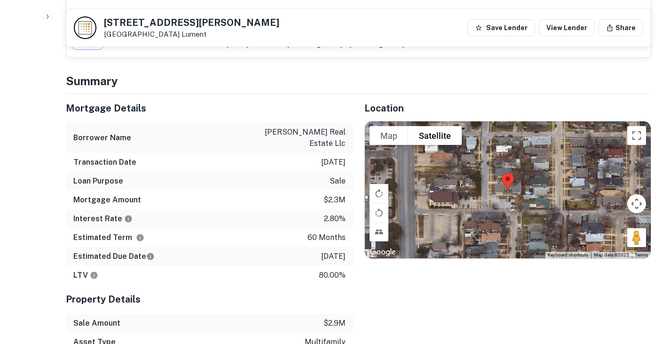
click at [277, 128] on p "[PERSON_NAME] real estate llc" at bounding box center [303, 138] width 85 height 23
drag, startPoint x: 277, startPoint y: 128, endPoint x: 347, endPoint y: 128, distance: 70.1
click at [347, 128] on div "Borrower Name [PERSON_NAME] real estate llc" at bounding box center [209, 138] width 287 height 30
drag, startPoint x: 346, startPoint y: 143, endPoint x: 279, endPoint y: 131, distance: 67.8
click at [279, 131] on div "Borrower Name [PERSON_NAME] real estate llc" at bounding box center [209, 138] width 287 height 30
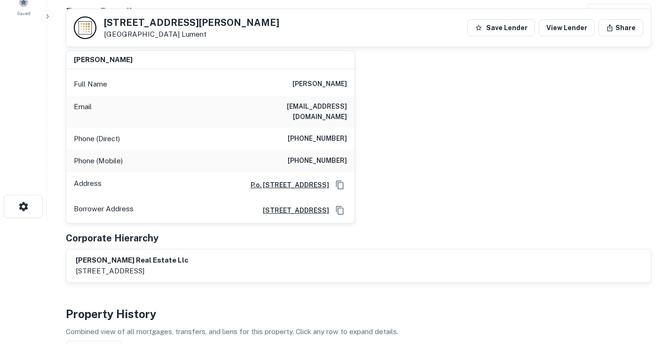
scroll to position [15, 0]
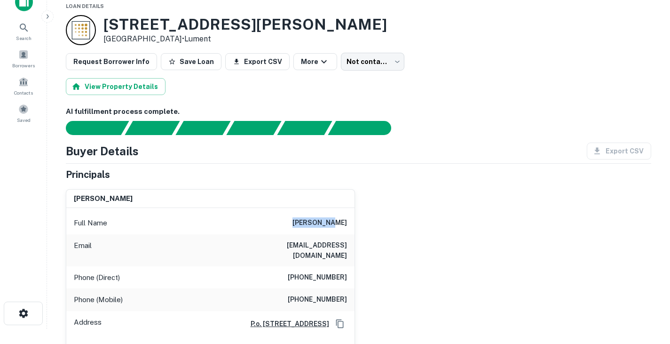
drag, startPoint x: 311, startPoint y: 220, endPoint x: 351, endPoint y: 224, distance: 40.6
click at [351, 224] on div "Full Name [PERSON_NAME]" at bounding box center [210, 223] width 288 height 23
click at [334, 157] on div "Buyer Details Export CSV" at bounding box center [359, 151] width 586 height 17
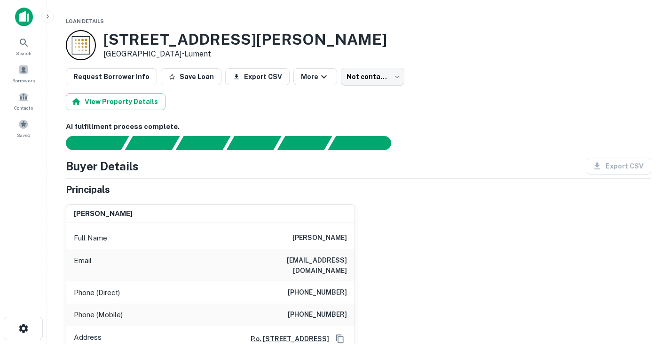
scroll to position [78, 0]
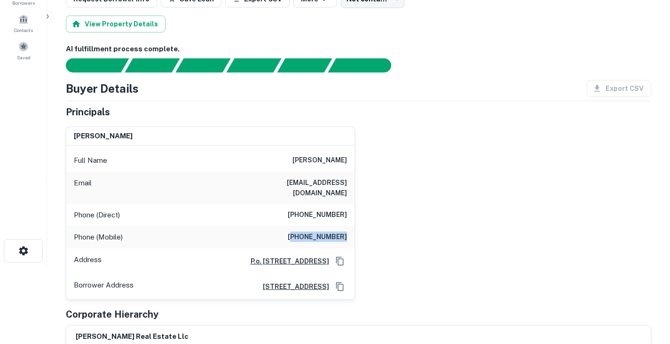
drag, startPoint x: 302, startPoint y: 229, endPoint x: 358, endPoint y: 229, distance: 56.0
click at [358, 229] on div "[PERSON_NAME] Full Name [PERSON_NAME] Email [EMAIL_ADDRESS][DOMAIN_NAME] Phone …" at bounding box center [354, 209] width 593 height 181
copy h6 "214) 226-0133"
click at [292, 160] on div "Full Name [PERSON_NAME]" at bounding box center [210, 160] width 288 height 23
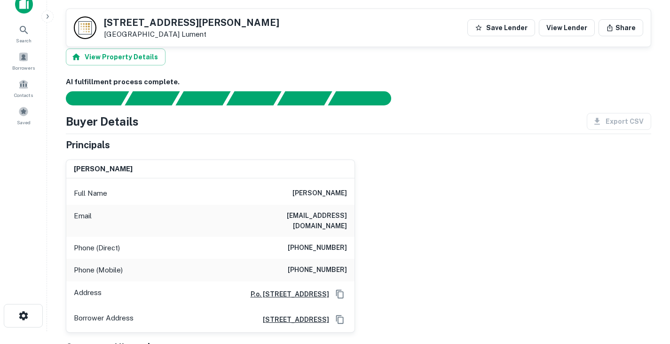
scroll to position [0, 0]
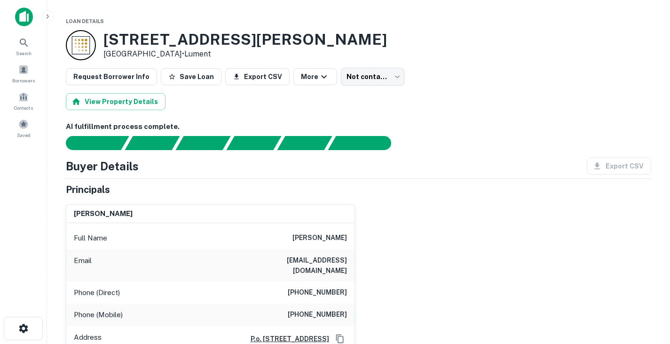
click at [143, 34] on h3 "[STREET_ADDRESS][PERSON_NAME]" at bounding box center [245, 40] width 284 height 18
drag, startPoint x: 234, startPoint y: 31, endPoint x: 286, endPoint y: 36, distance: 52.5
click at [286, 36] on div "[STREET_ADDRESS][PERSON_NAME] • Lument" at bounding box center [359, 45] width 586 height 30
copy h3 "[STREET_ADDRESS][PERSON_NAME]"
